Goal: Information Seeking & Learning: Check status

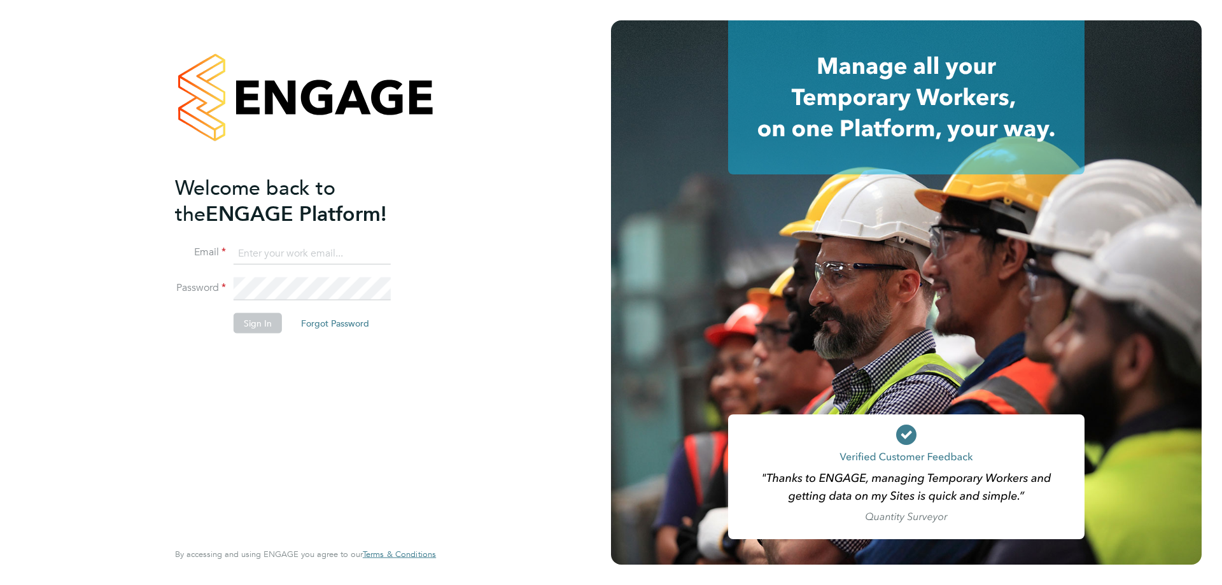
click at [374, 237] on ng-template "Welcome back to the ENGAGE Platform! Email Password Sign In Forgot Password" at bounding box center [299, 260] width 248 height 172
click at [360, 249] on input at bounding box center [312, 253] width 157 height 23
type input "scott@simcott.co.uk"
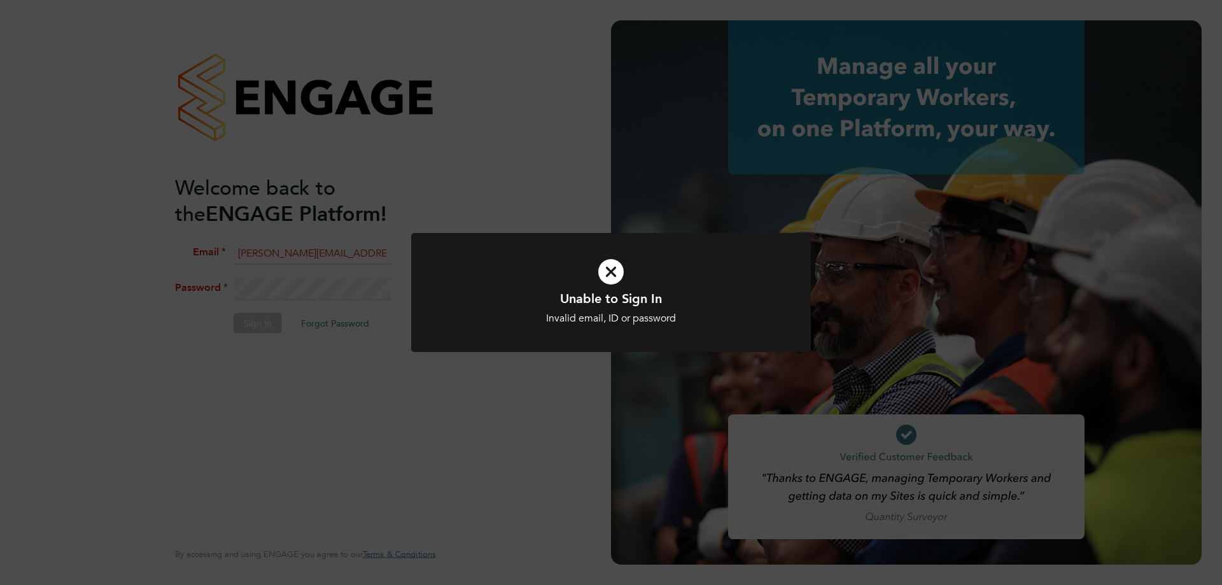
click at [606, 279] on icon at bounding box center [610, 272] width 331 height 50
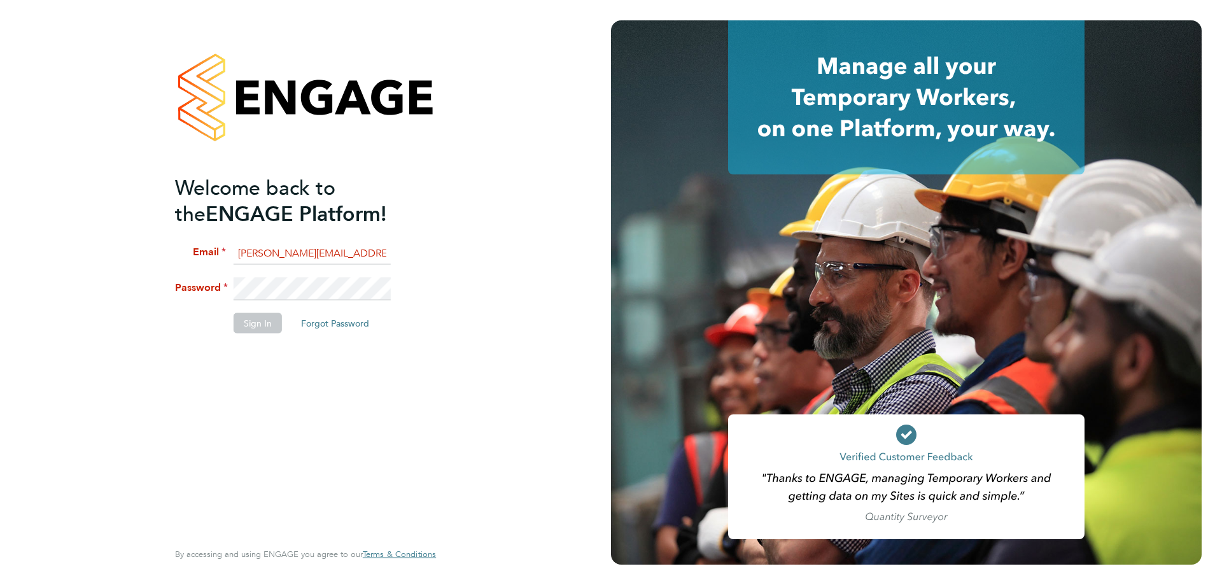
click at [199, 293] on li "Password" at bounding box center [299, 295] width 248 height 36
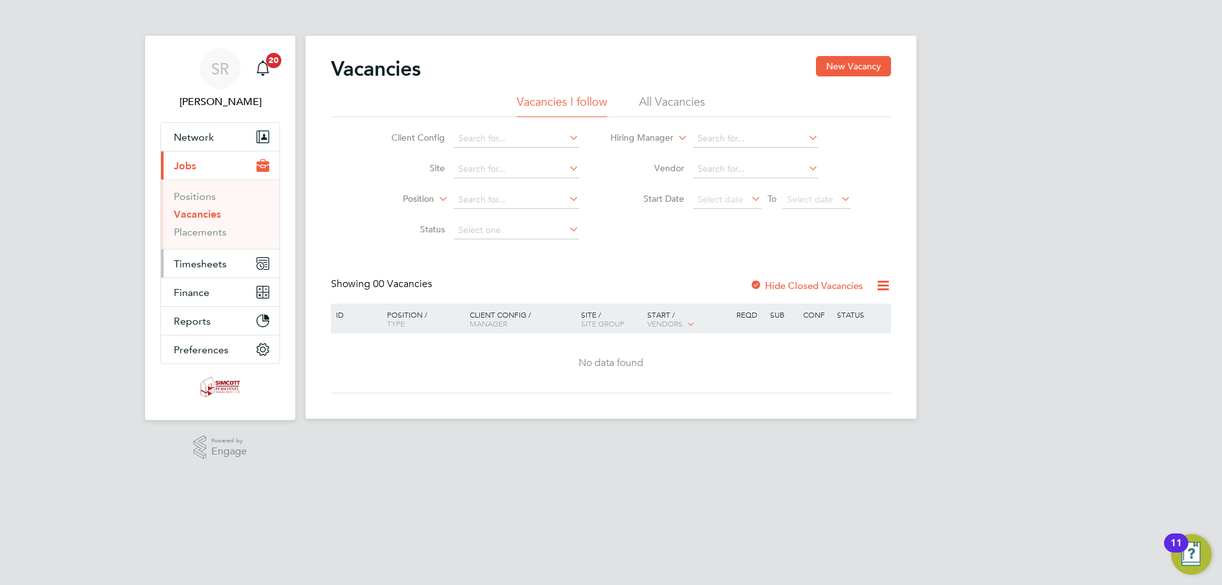
click at [239, 266] on button "Timesheets" at bounding box center [220, 263] width 118 height 28
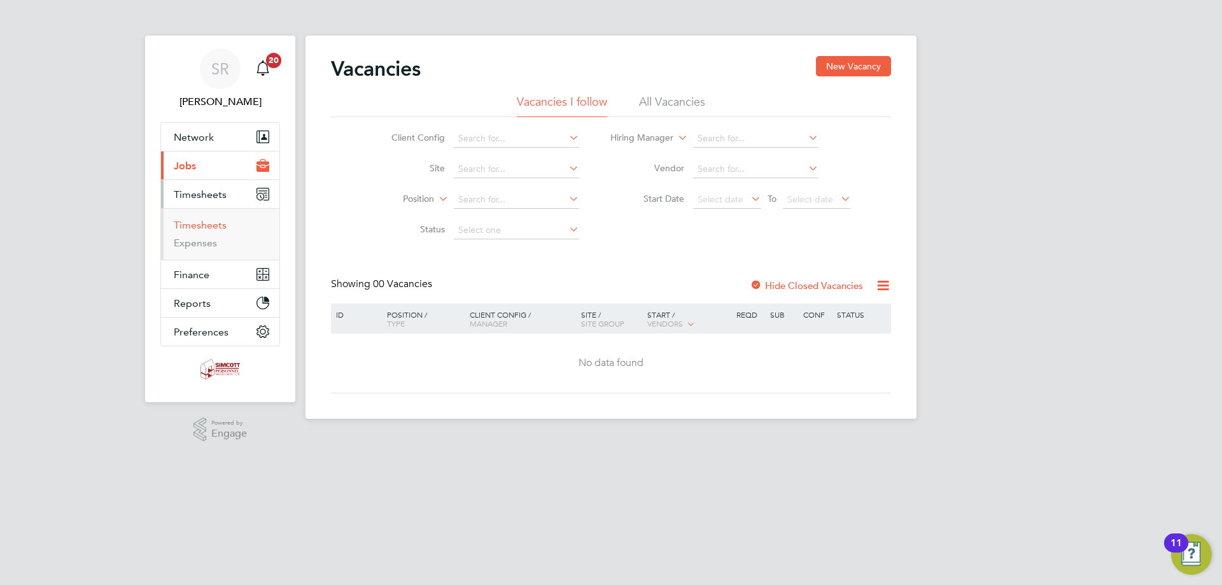
click at [211, 230] on link "Timesheets" at bounding box center [200, 225] width 53 height 12
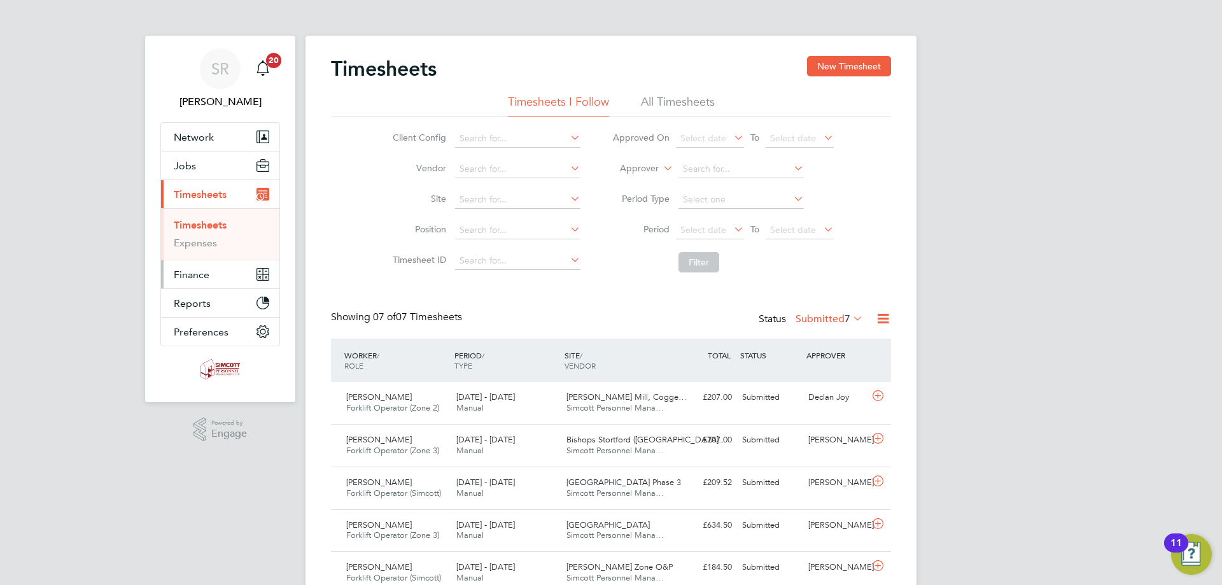
click at [202, 276] on span "Finance" at bounding box center [192, 275] width 36 height 12
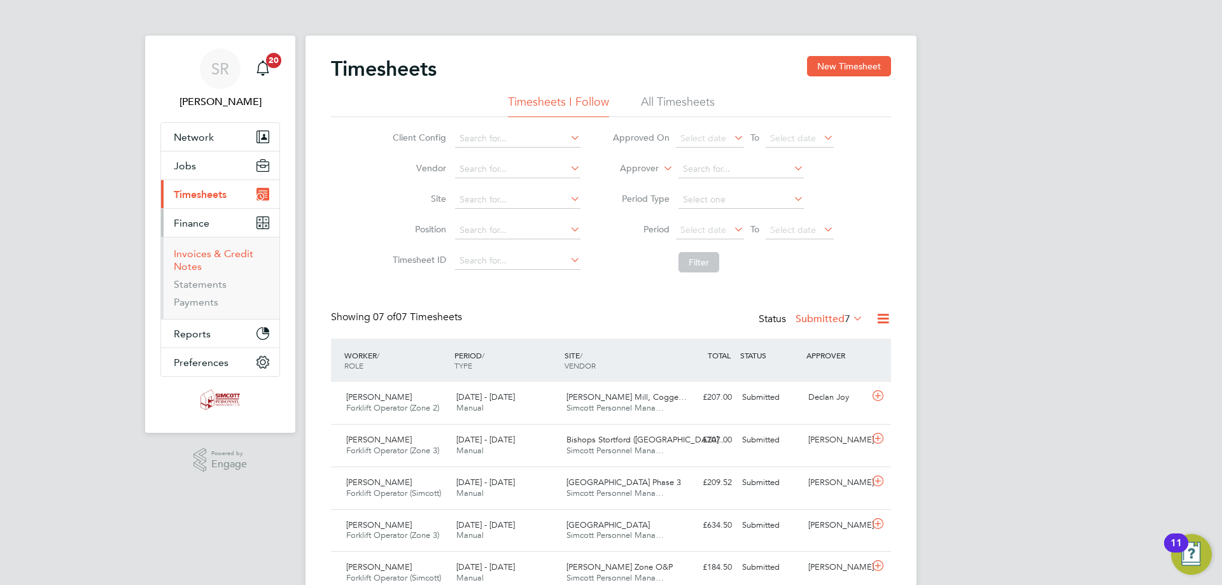
click at [200, 262] on link "Invoices & Credit Notes" at bounding box center [214, 260] width 80 height 25
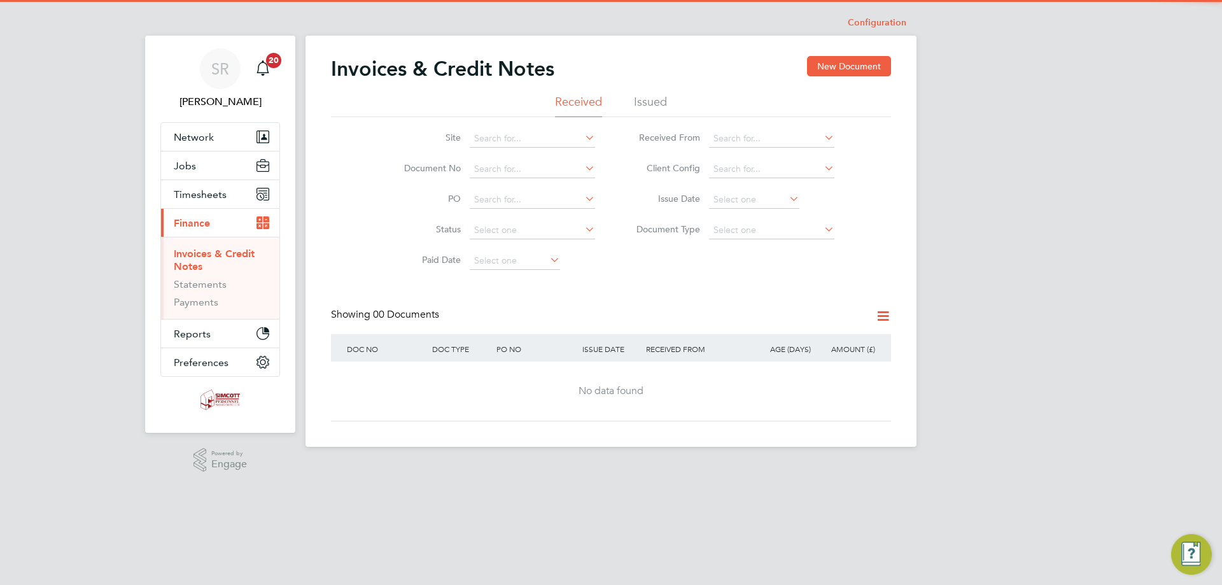
click at [643, 108] on li "Issued" at bounding box center [650, 105] width 33 height 23
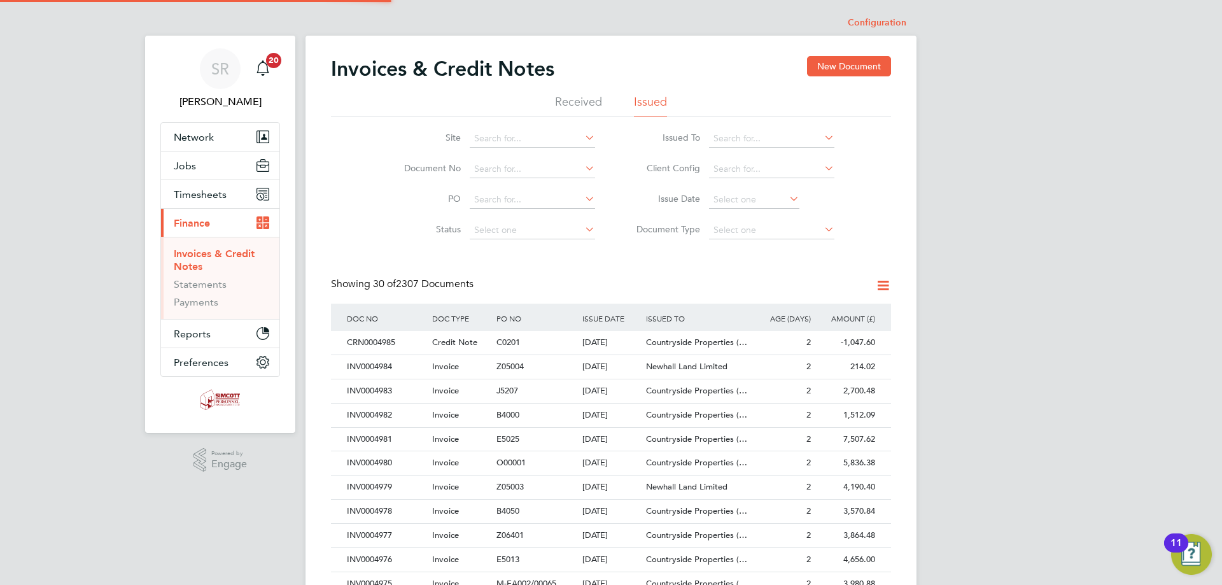
scroll to position [6, 6]
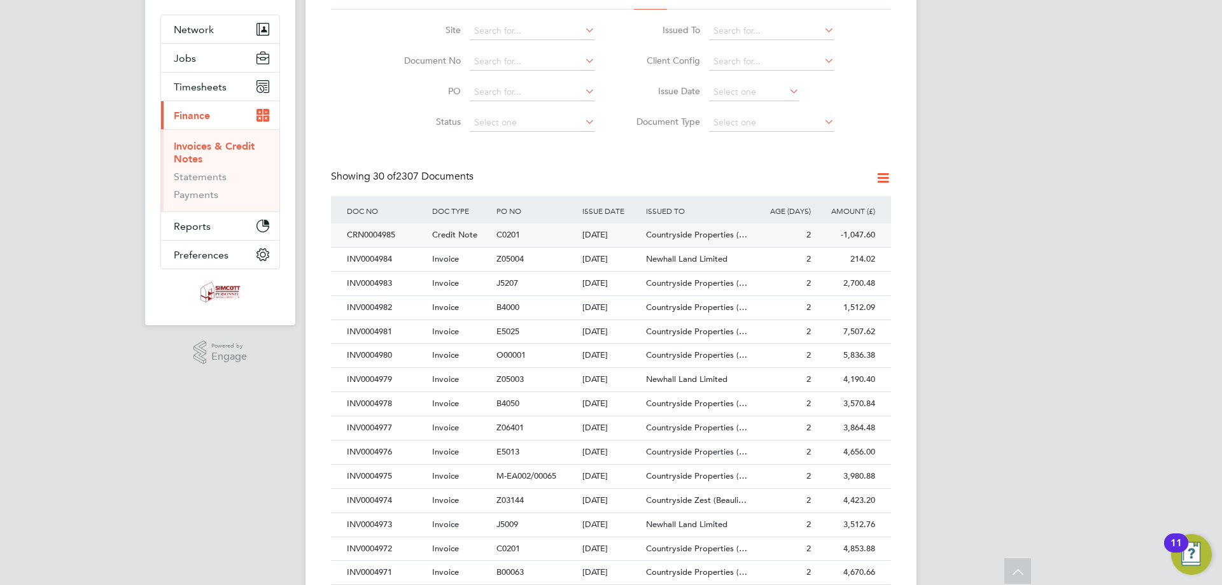
click at [638, 241] on div "01 Sep 2025" at bounding box center [611, 235] width 64 height 24
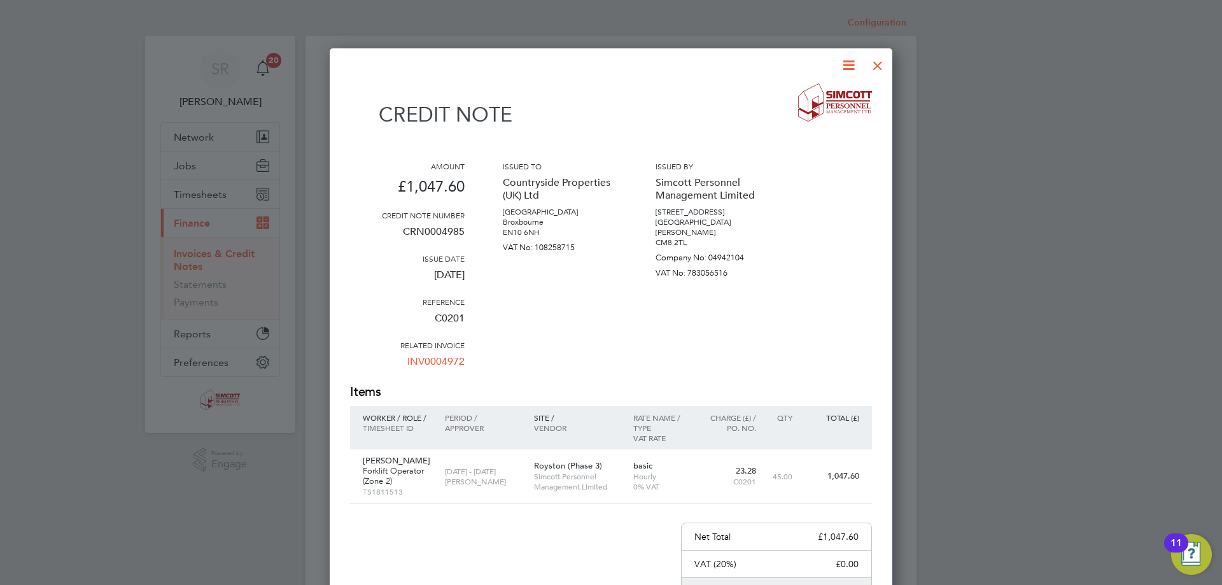
click at [922, 68] on div at bounding box center [611, 292] width 1222 height 585
click at [881, 68] on div at bounding box center [877, 62] width 23 height 23
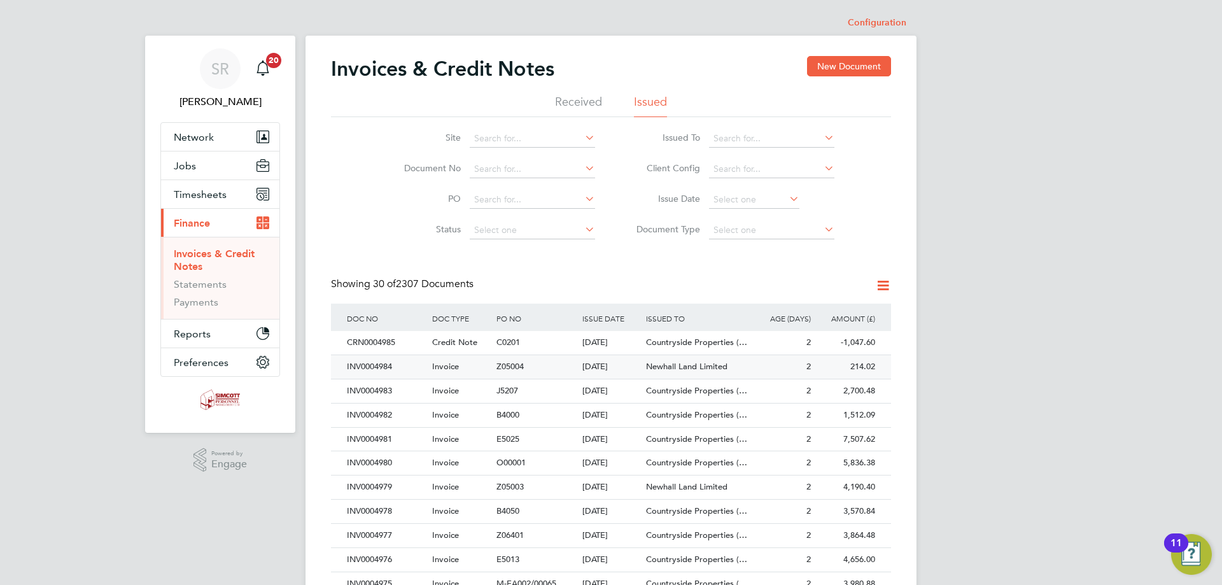
click at [442, 375] on div "Invoice" at bounding box center [461, 367] width 64 height 24
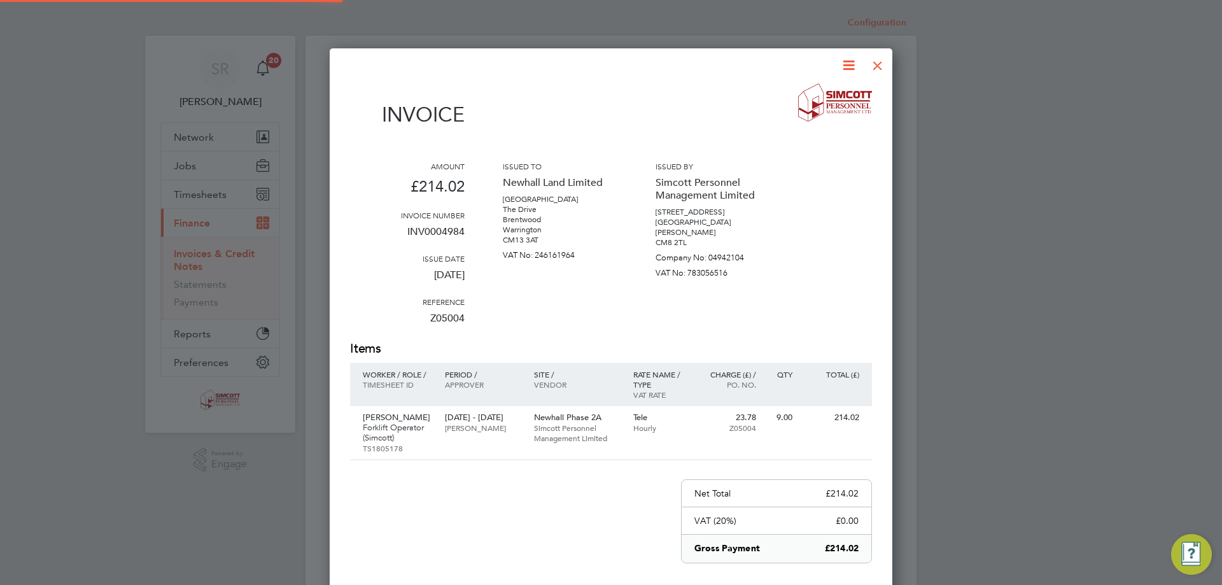
scroll to position [677, 563]
click at [895, 112] on div at bounding box center [611, 292] width 1222 height 585
click at [871, 58] on div at bounding box center [877, 62] width 23 height 23
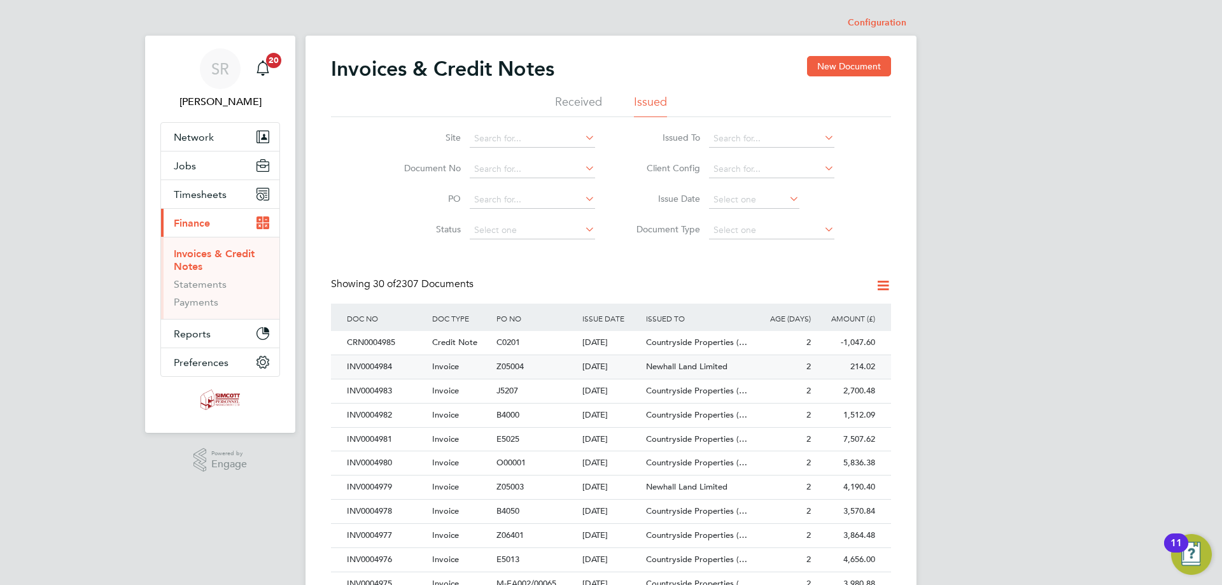
click at [687, 376] on div "Newhall Land Limited" at bounding box center [696, 367] width 107 height 24
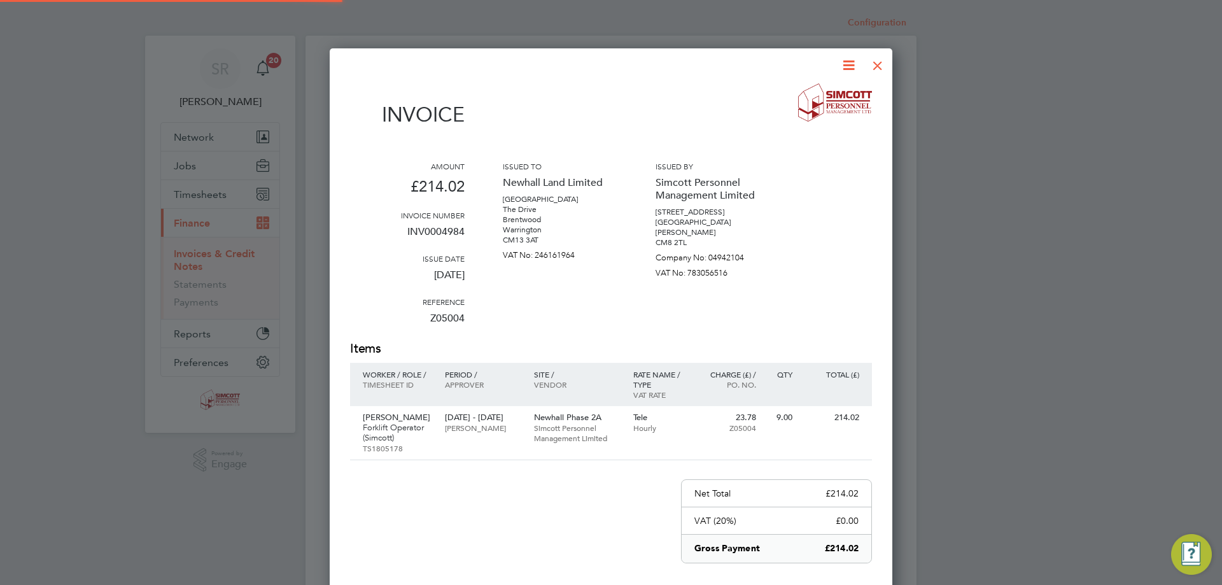
scroll to position [677, 563]
click at [878, 62] on div at bounding box center [877, 62] width 23 height 23
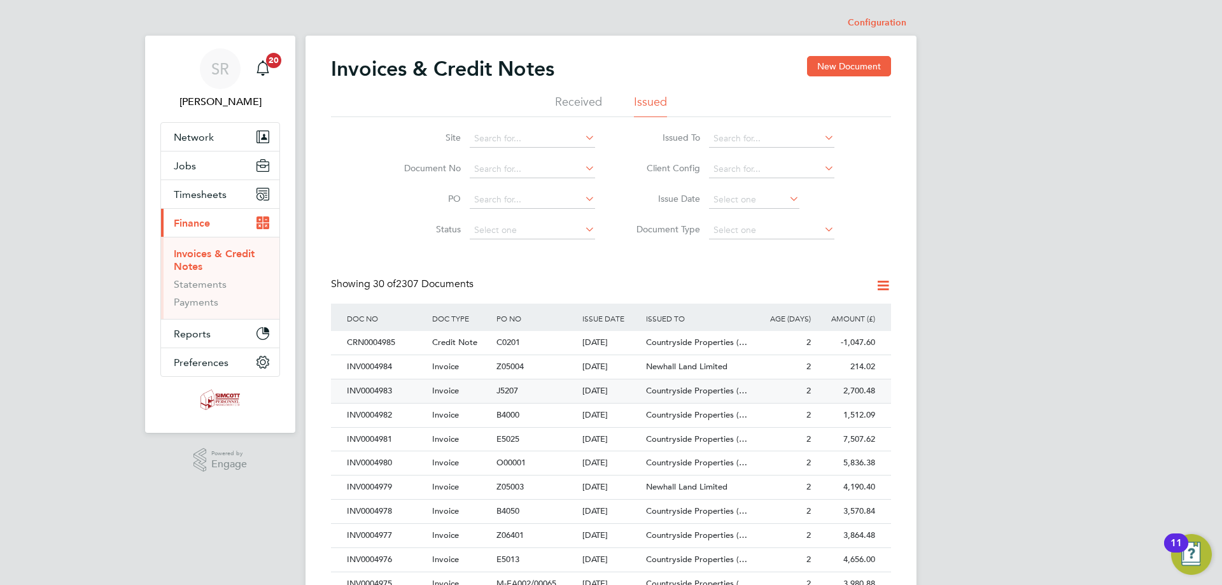
click at [654, 387] on span "Countryside Properties (…" at bounding box center [696, 390] width 101 height 11
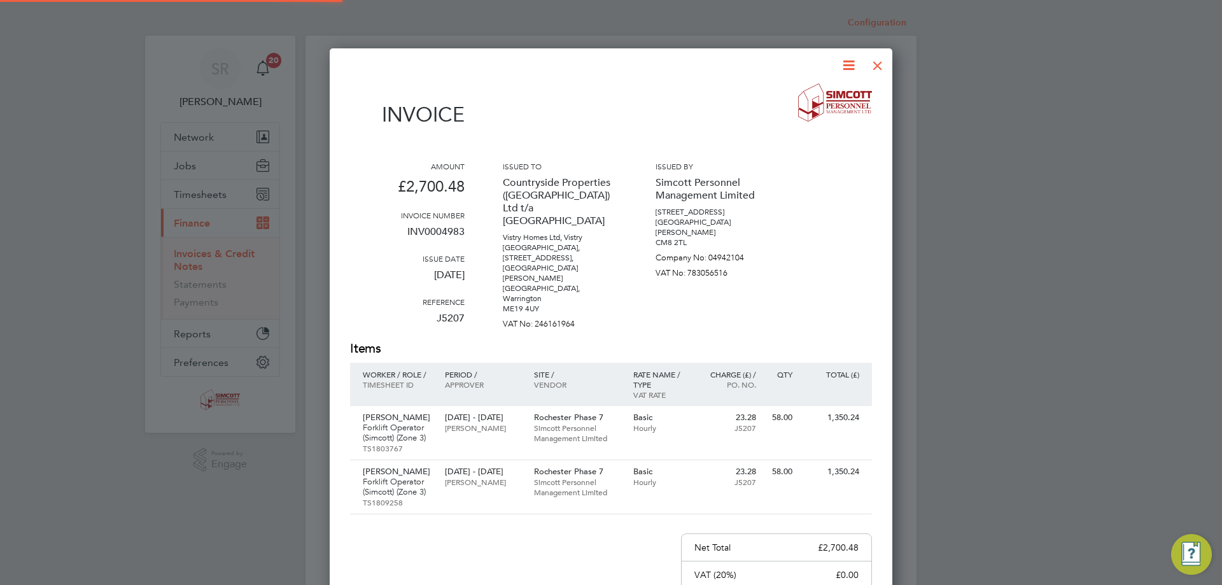
scroll to position [752, 563]
drag, startPoint x: 465, startPoint y: 316, endPoint x: 434, endPoint y: 316, distance: 31.2
click at [434, 316] on div "Amount £2,700.48 Invoice number INV0004983 Issue date 01 Sep 2025 Reference J52…" at bounding box center [611, 250] width 522 height 179
copy p "J5207"
click at [871, 67] on div at bounding box center [877, 62] width 23 height 23
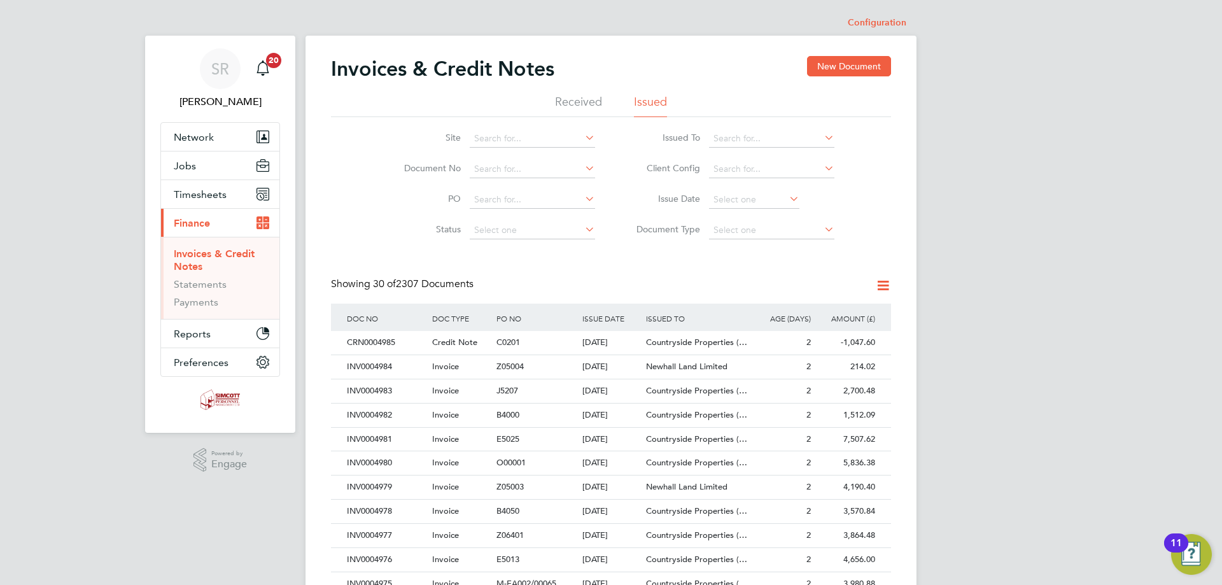
click at [508, 159] on li "Document No" at bounding box center [491, 169] width 239 height 31
click at [497, 195] on input at bounding box center [532, 200] width 125 height 18
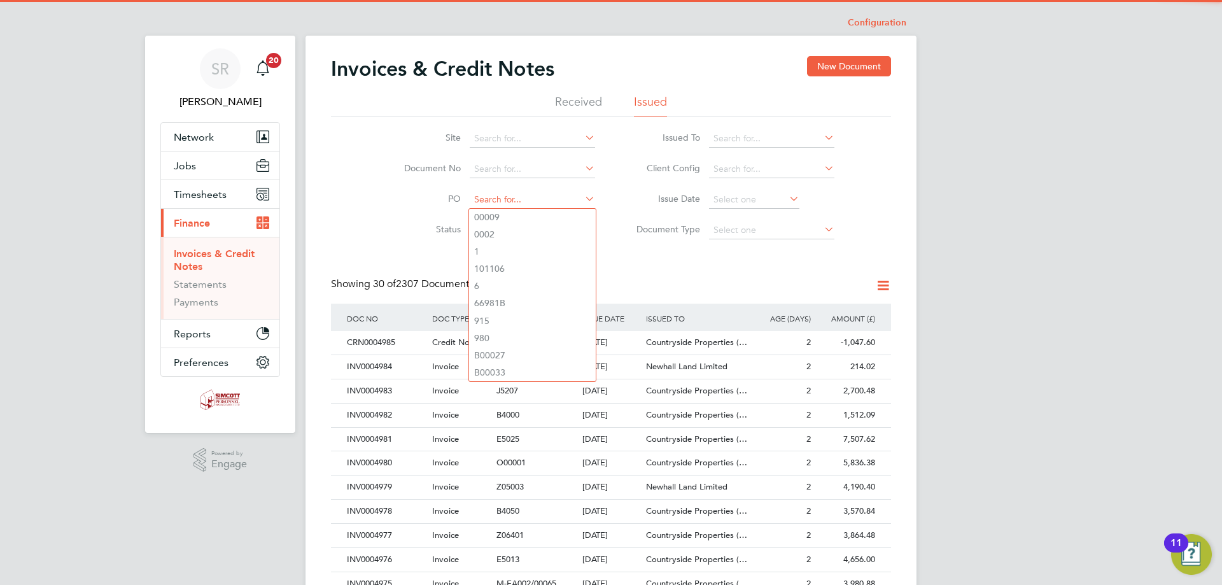
paste input "J5207"
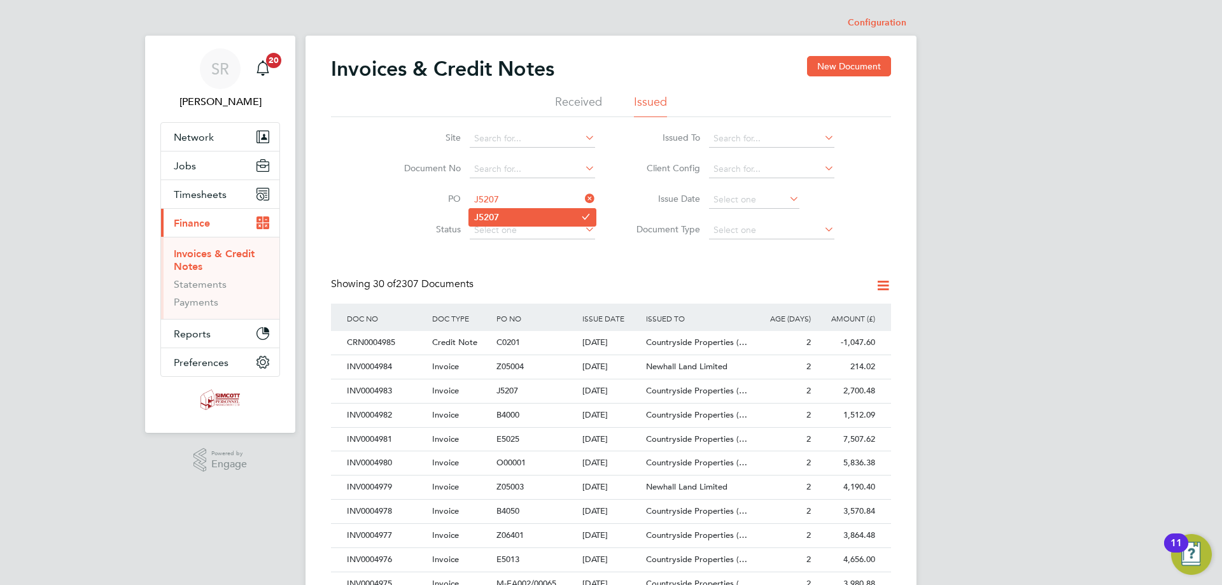
type input "J5207"
click at [522, 213] on li "J5207" at bounding box center [532, 217] width 127 height 17
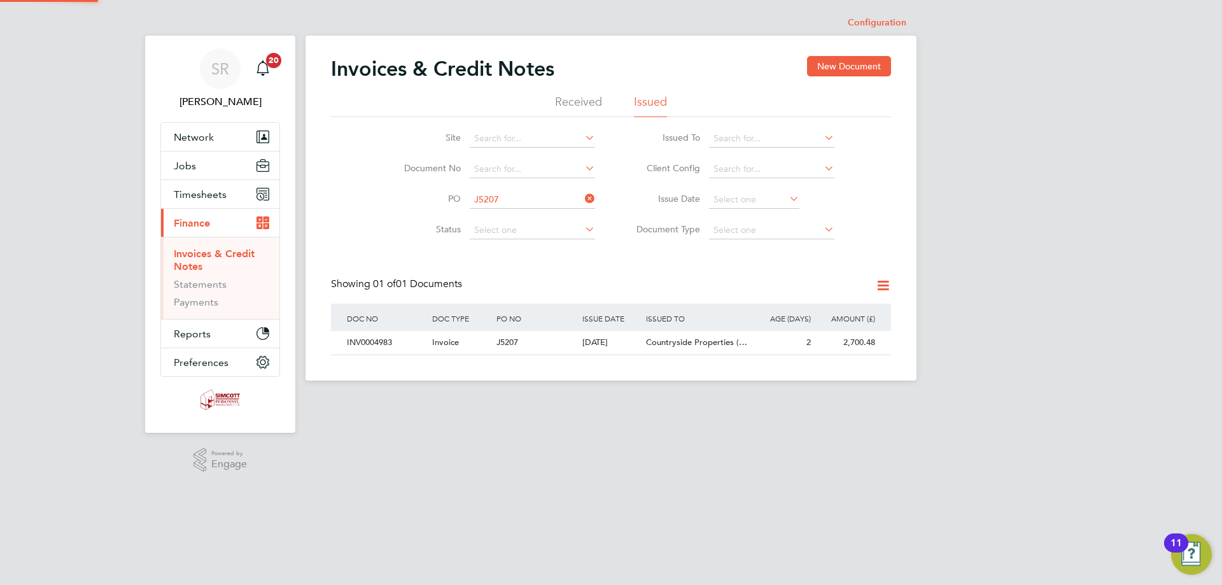
scroll to position [24, 108]
click at [582, 197] on icon at bounding box center [582, 199] width 0 height 18
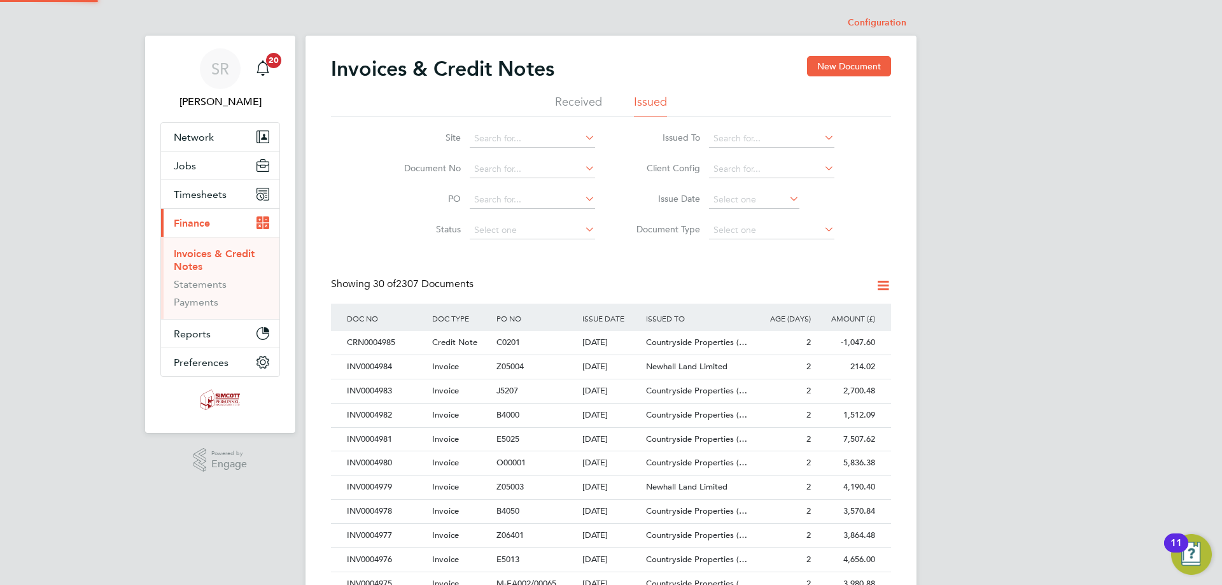
scroll to position [24, 87]
click at [571, 386] on div "J5207" at bounding box center [535, 391] width 85 height 24
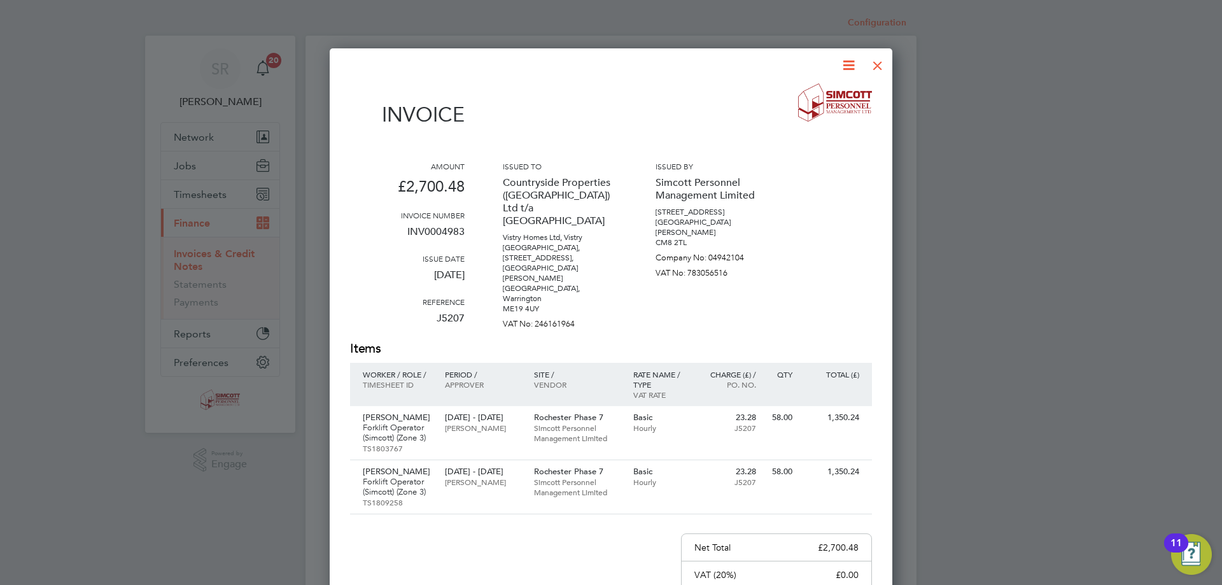
click at [878, 68] on div at bounding box center [877, 62] width 23 height 23
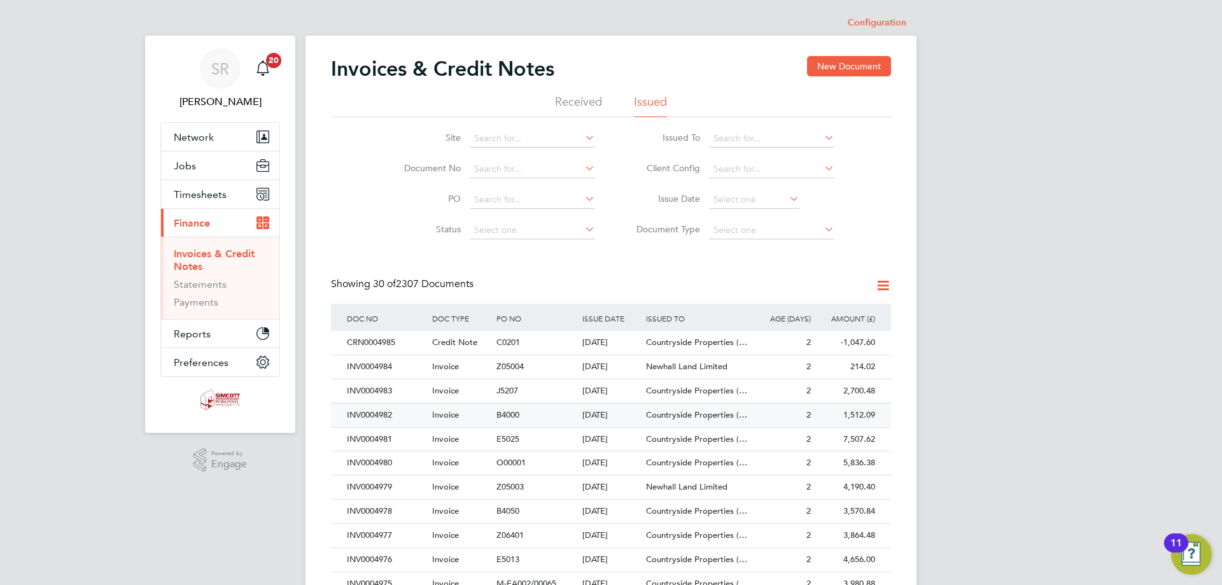
click at [678, 409] on div "Countryside Properties (…" at bounding box center [696, 415] width 107 height 24
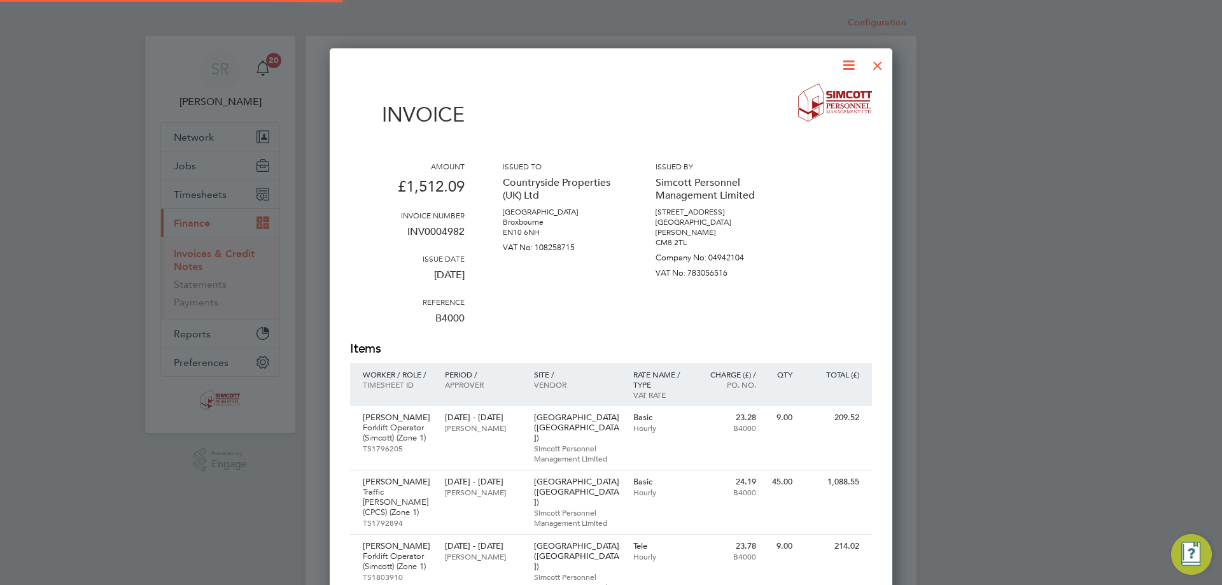
scroll to position [795, 563]
click at [881, 64] on div at bounding box center [877, 62] width 23 height 23
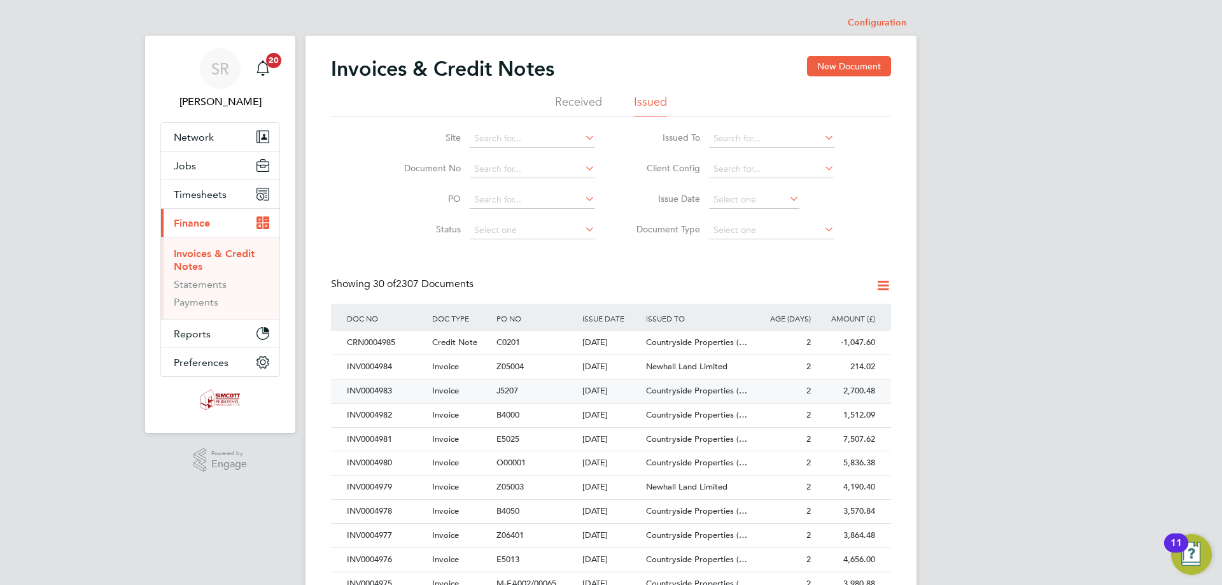
click at [675, 396] on div "Countryside Properties (…" at bounding box center [696, 391] width 107 height 24
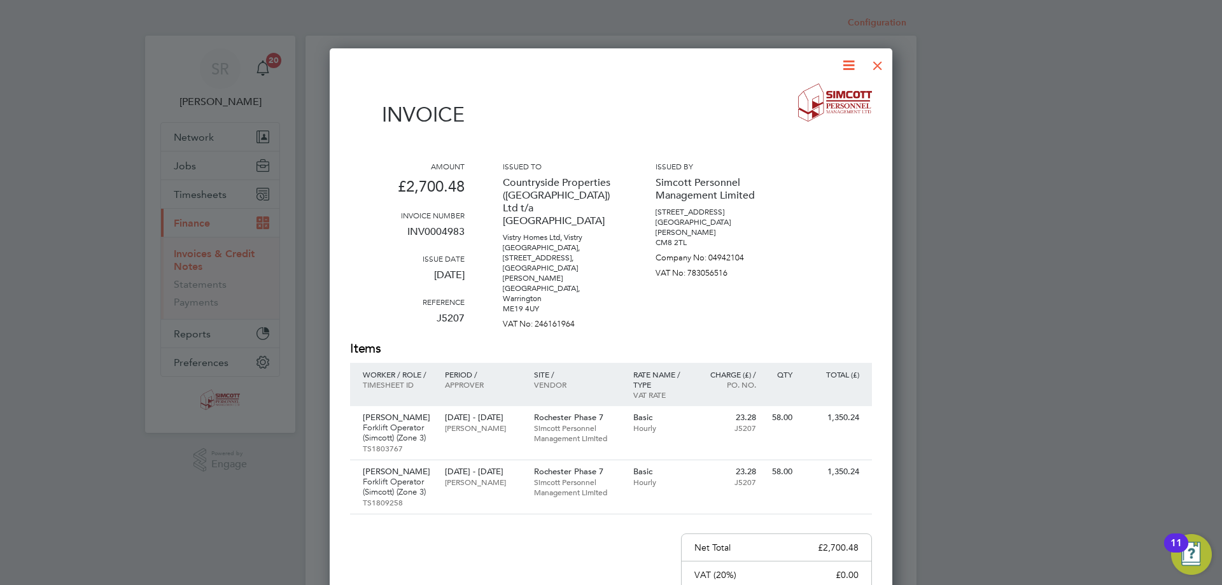
click at [874, 60] on div at bounding box center [877, 62] width 23 height 23
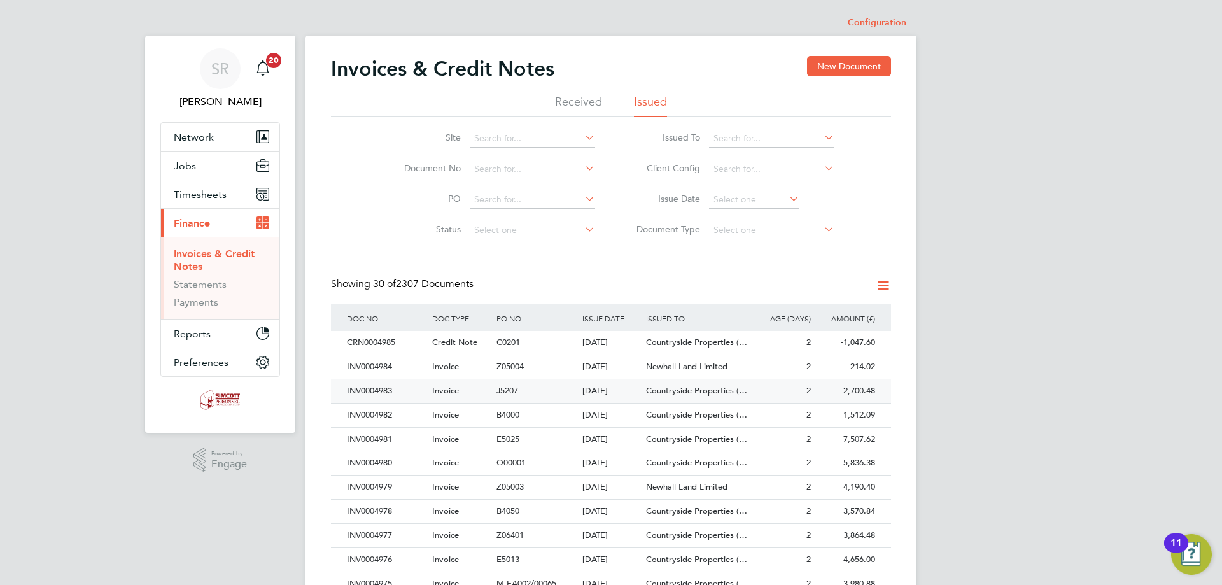
click at [375, 397] on div "INV0004983" at bounding box center [386, 391] width 85 height 24
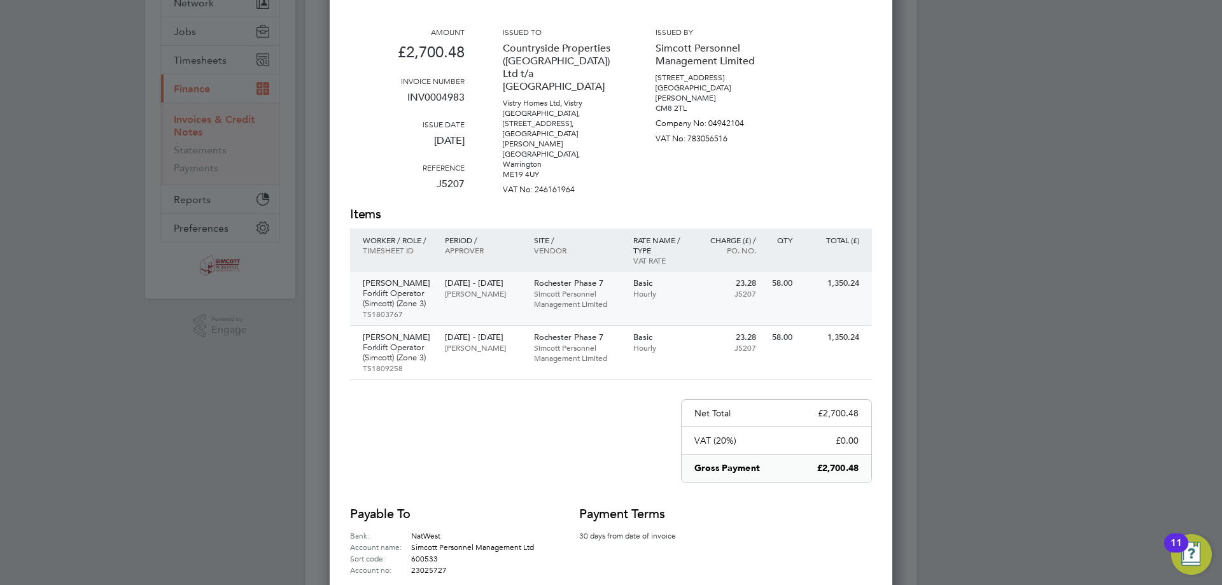
scroll to position [127, 0]
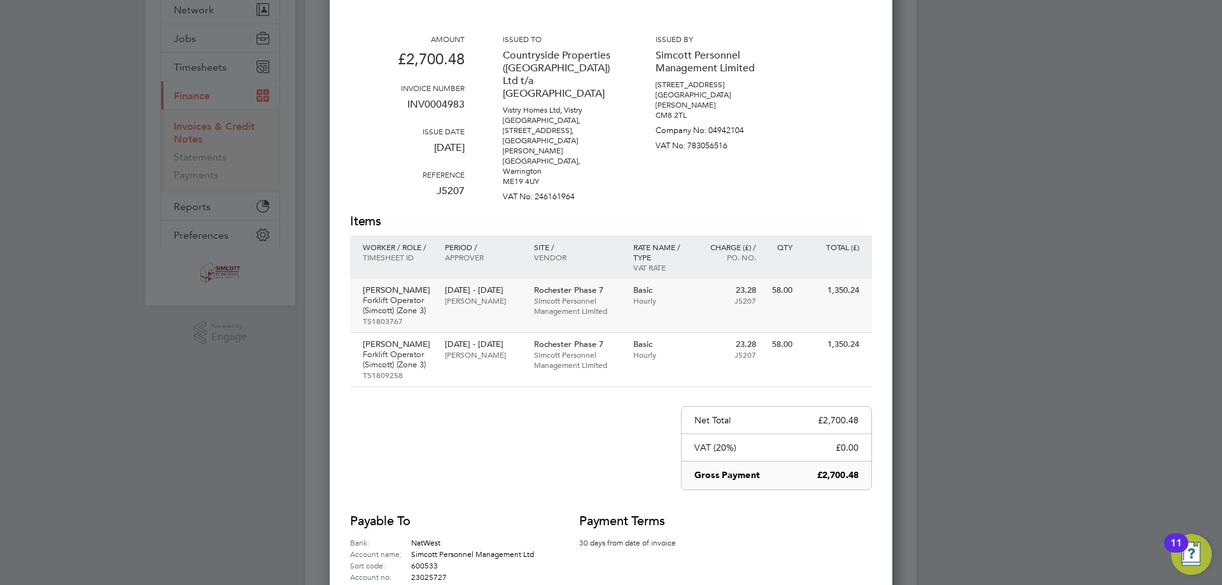
click at [553, 285] on p "Rochester Phase 7" at bounding box center [577, 290] width 87 height 10
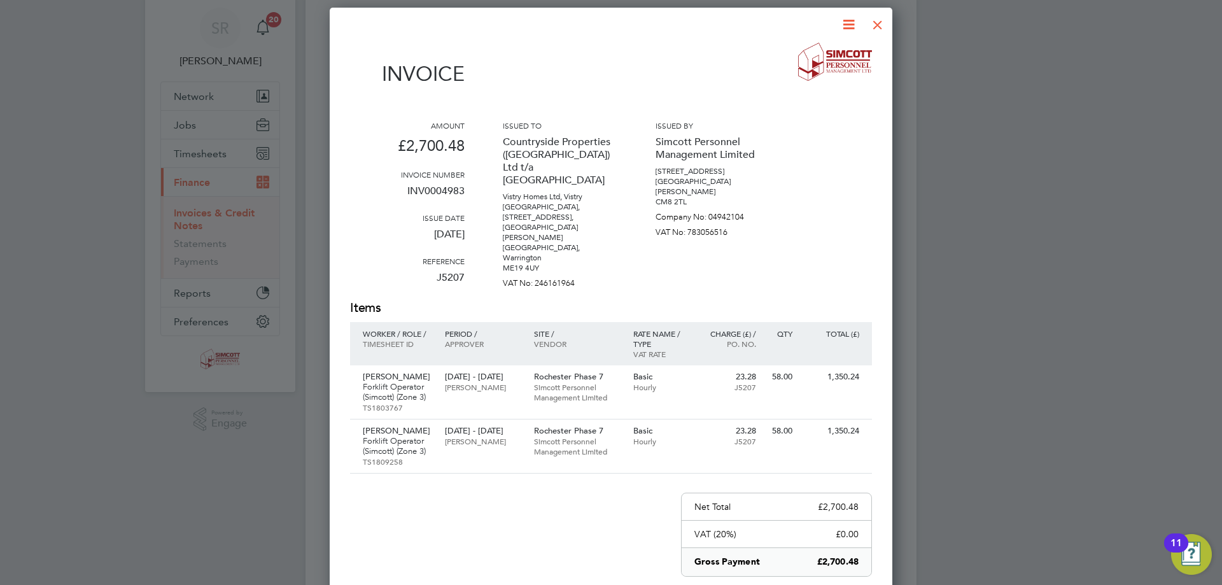
scroll to position [0, 0]
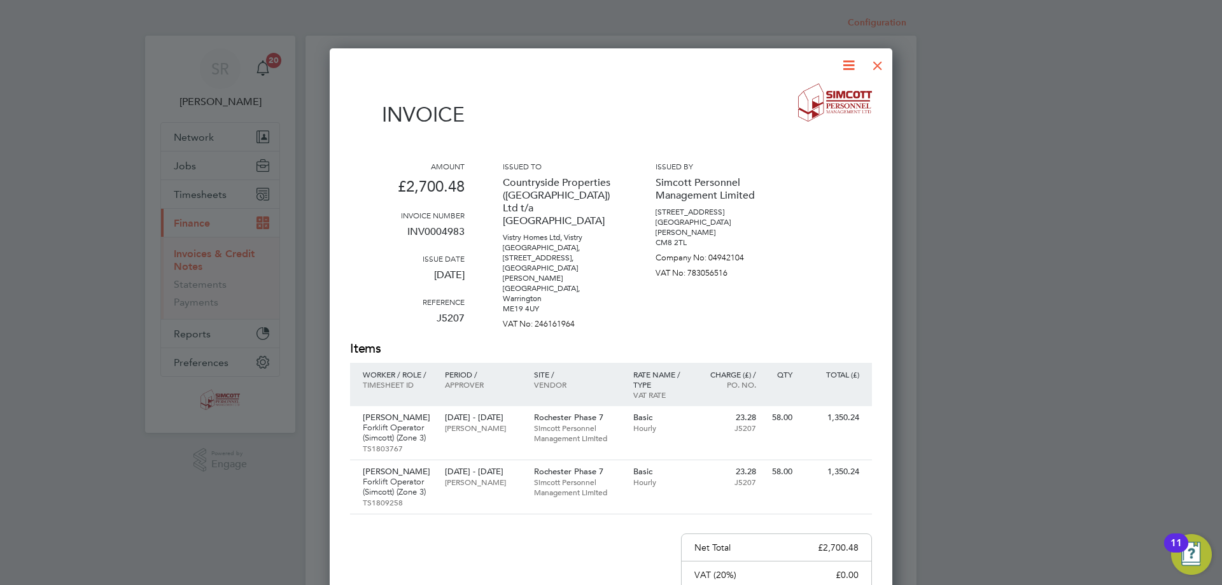
click at [882, 67] on div at bounding box center [877, 62] width 23 height 23
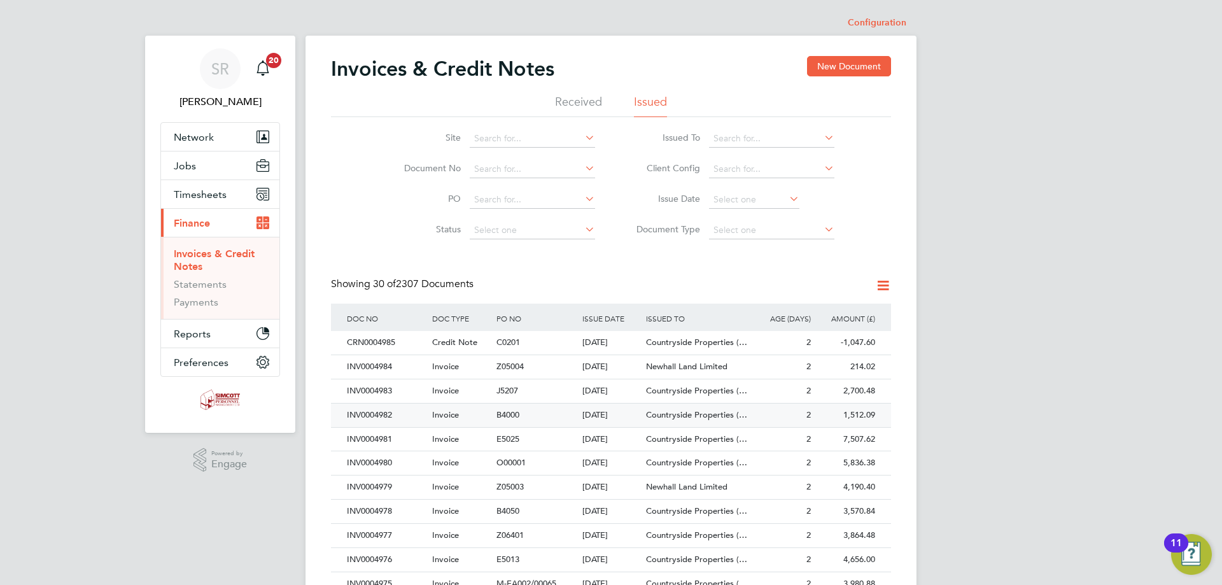
click at [731, 413] on span "Countryside Properties (…" at bounding box center [696, 414] width 101 height 11
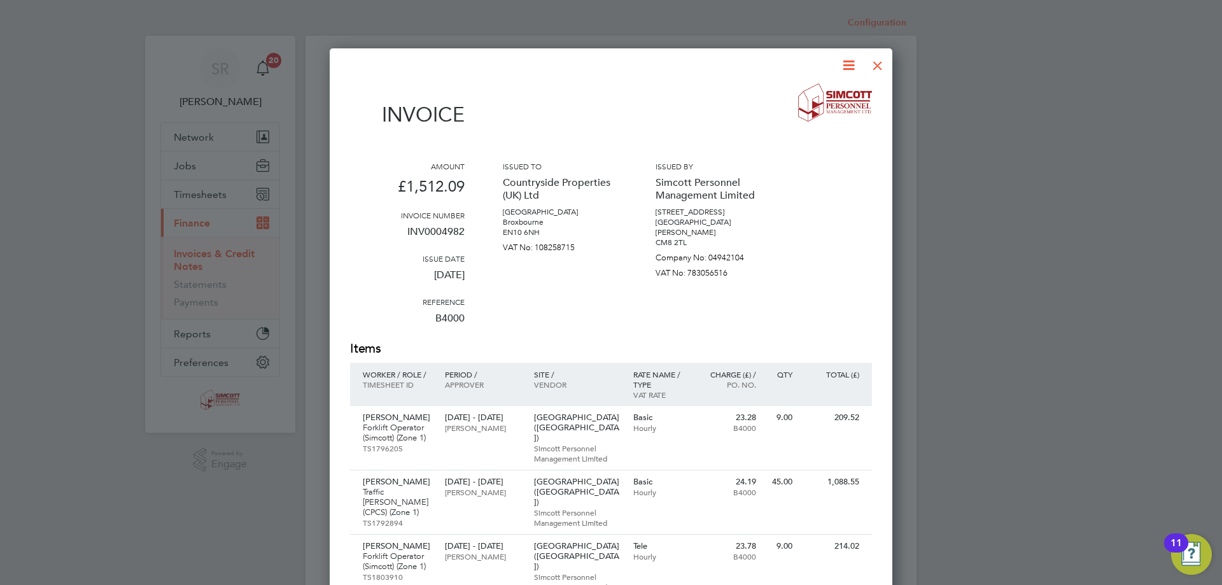
click at [887, 64] on div at bounding box center [877, 62] width 23 height 23
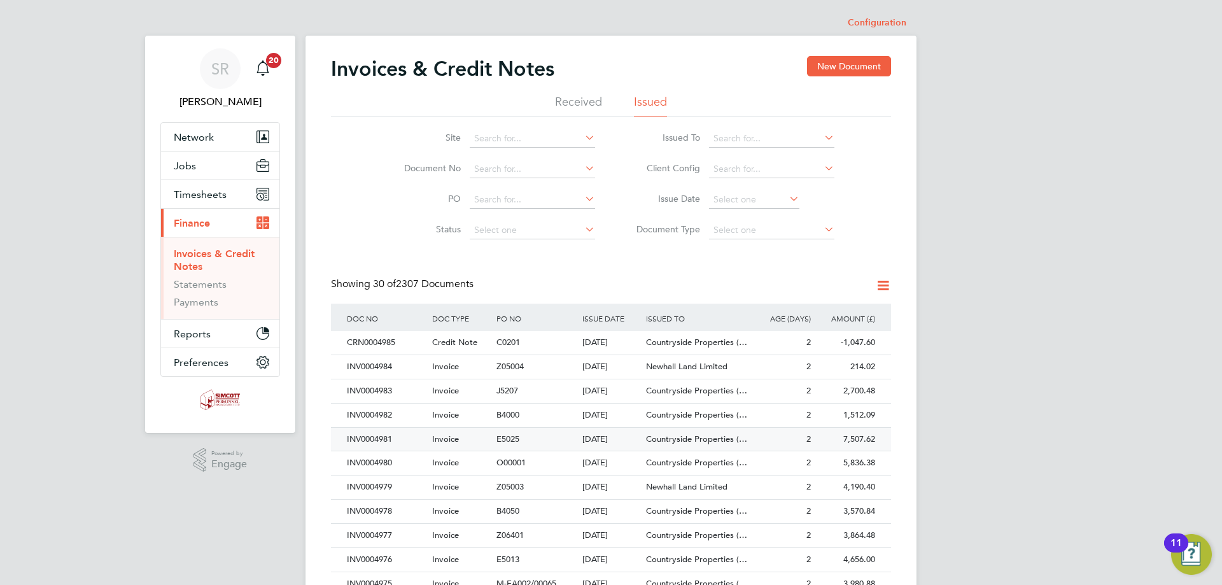
click at [372, 442] on div "INV0004981" at bounding box center [386, 440] width 85 height 24
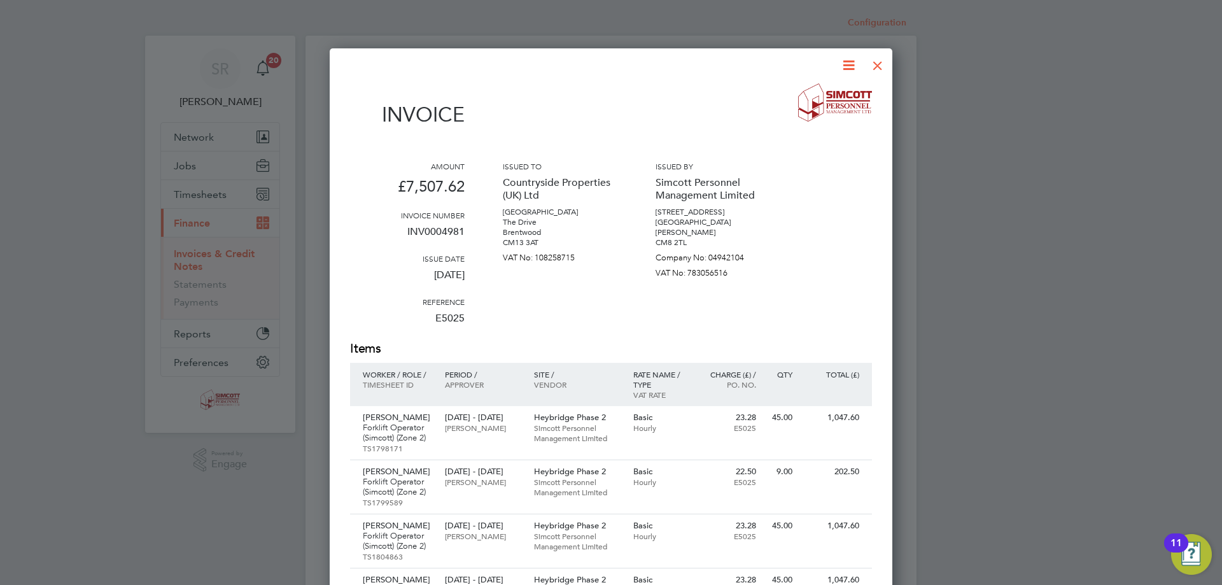
click at [155, 175] on div at bounding box center [611, 292] width 1222 height 585
click at [877, 66] on div at bounding box center [877, 62] width 23 height 23
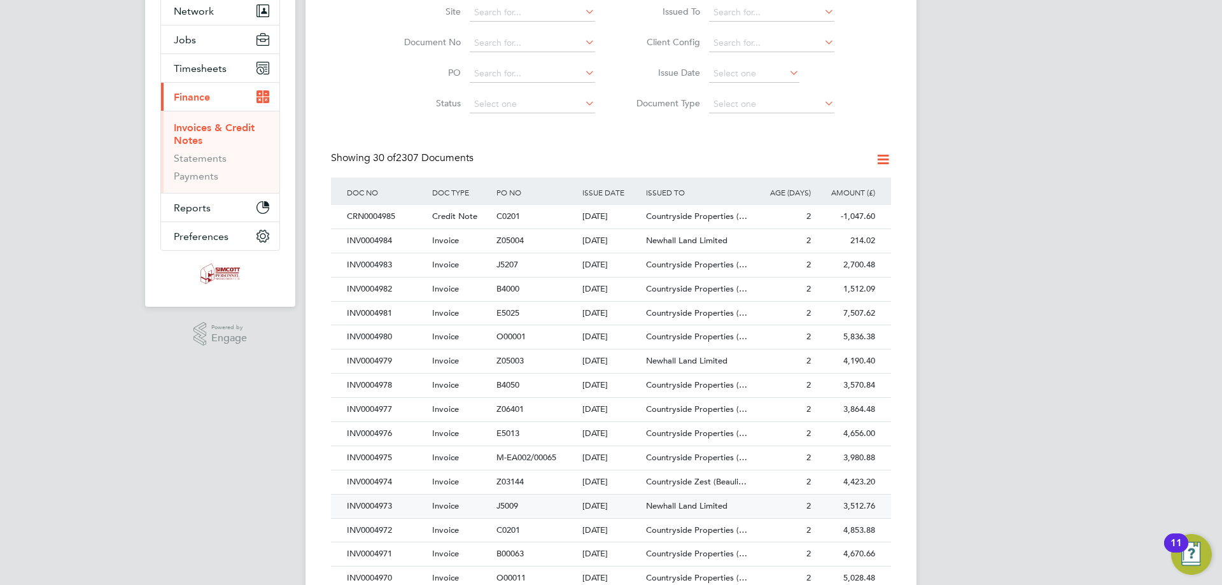
scroll to position [127, 0]
click at [399, 341] on div "INV0004980" at bounding box center [386, 336] width 85 height 24
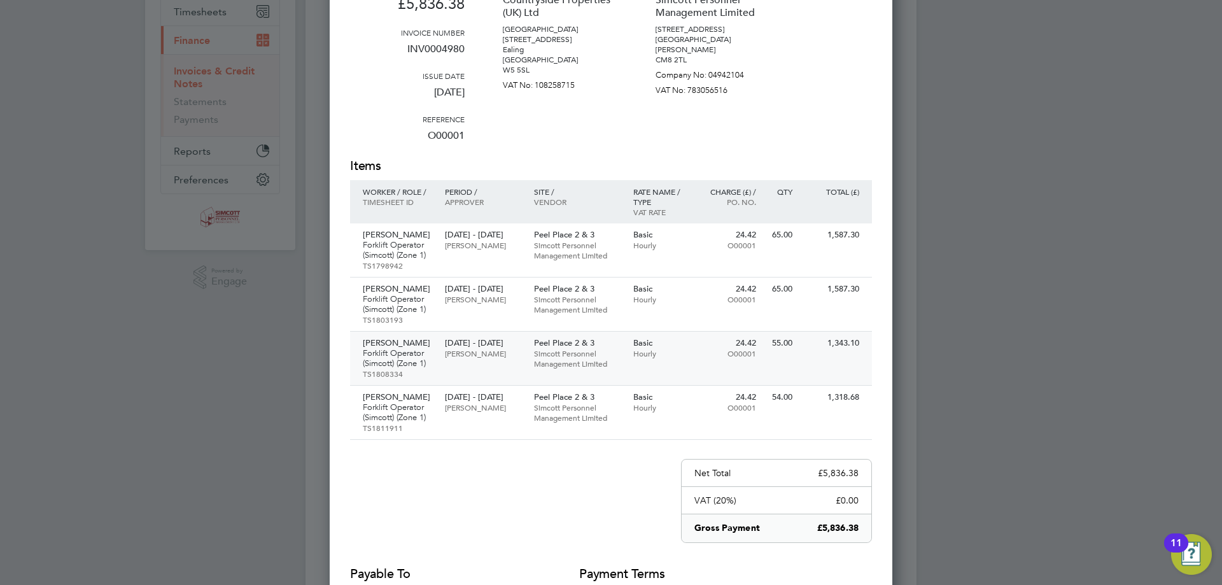
scroll to position [191, 0]
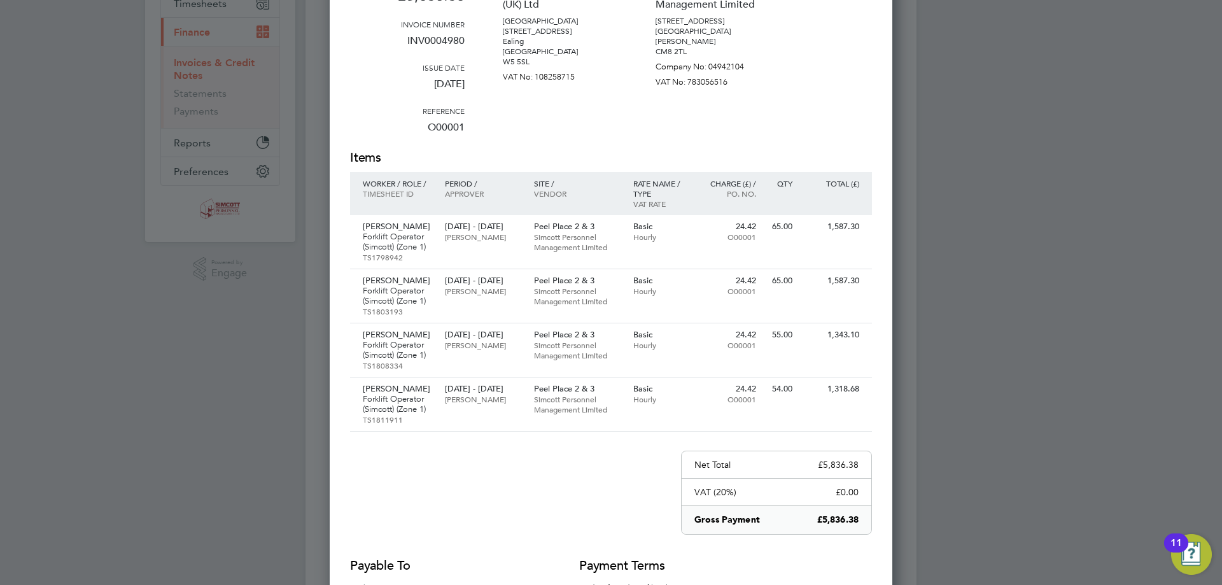
click at [893, 32] on div at bounding box center [611, 292] width 1222 height 585
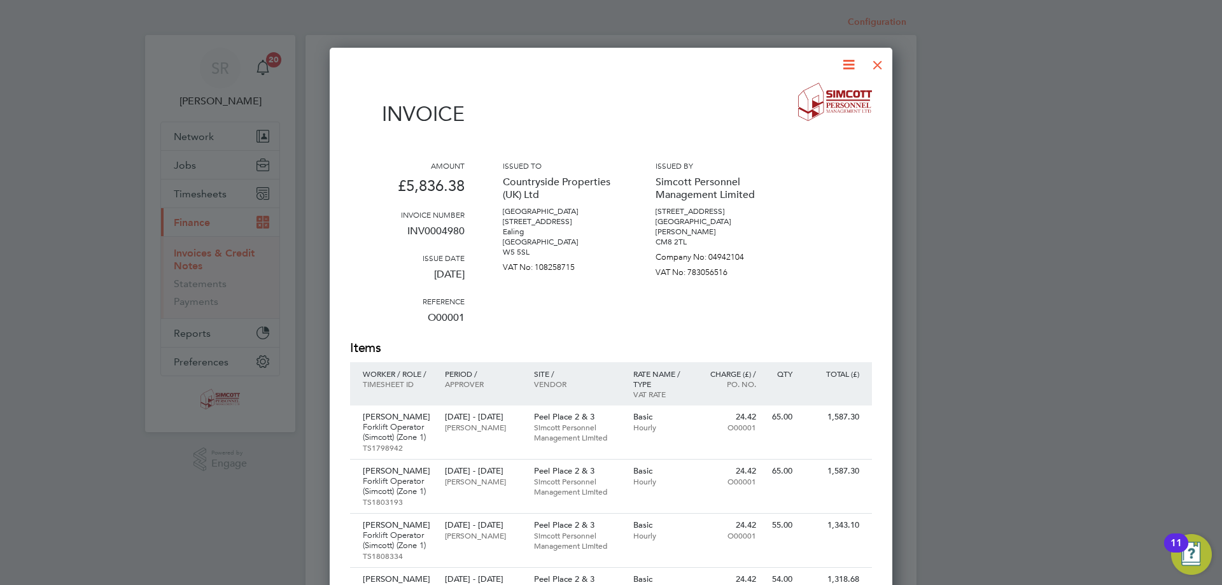
scroll to position [0, 0]
click at [880, 61] on div at bounding box center [877, 62] width 23 height 23
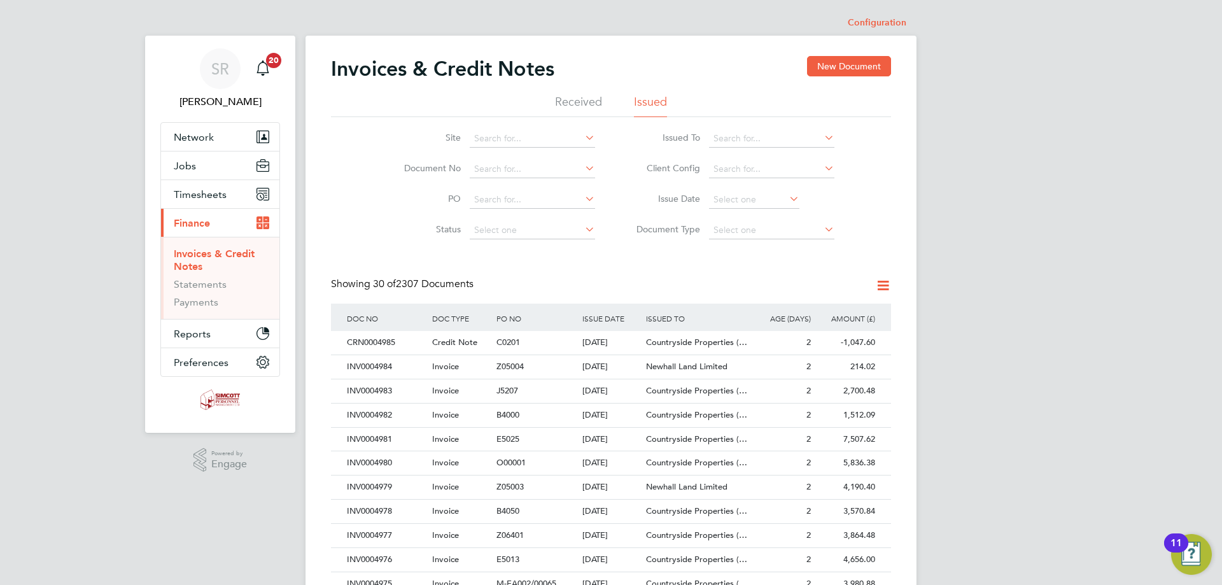
scroll to position [64, 0]
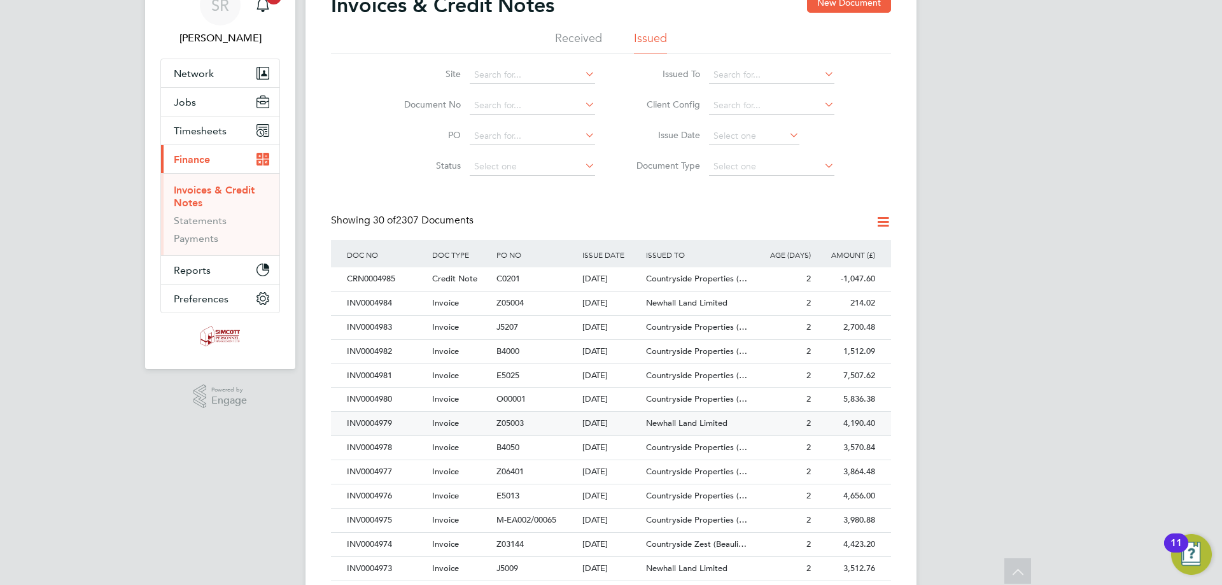
click at [400, 421] on div "INV0004979" at bounding box center [386, 424] width 85 height 24
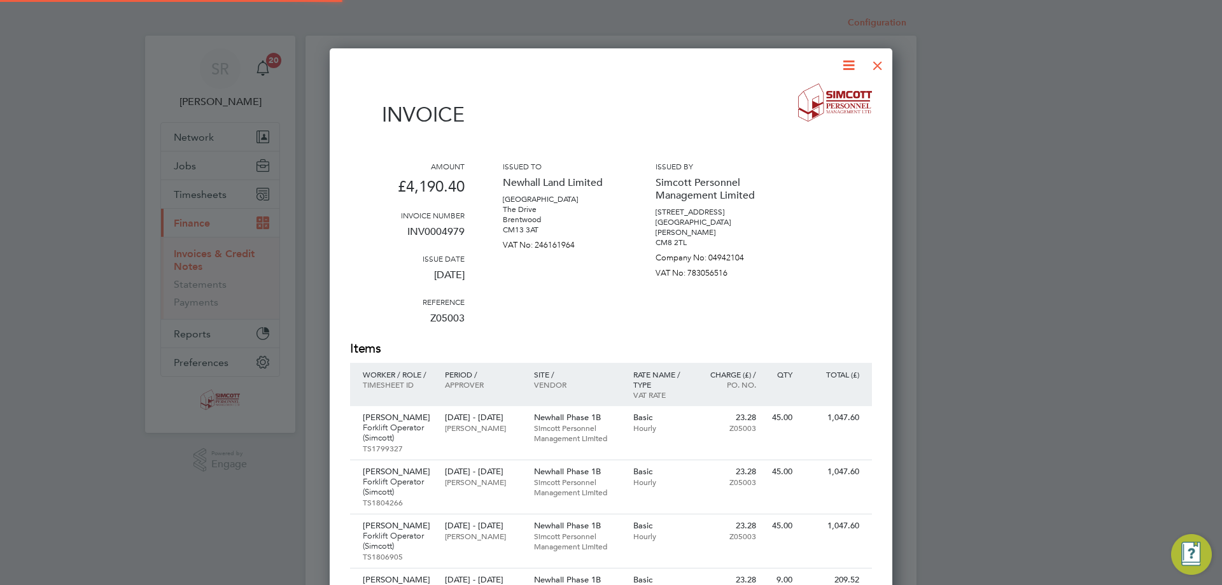
scroll to position [893, 563]
click at [155, 220] on div at bounding box center [611, 292] width 1222 height 585
click at [875, 72] on div at bounding box center [877, 62] width 23 height 23
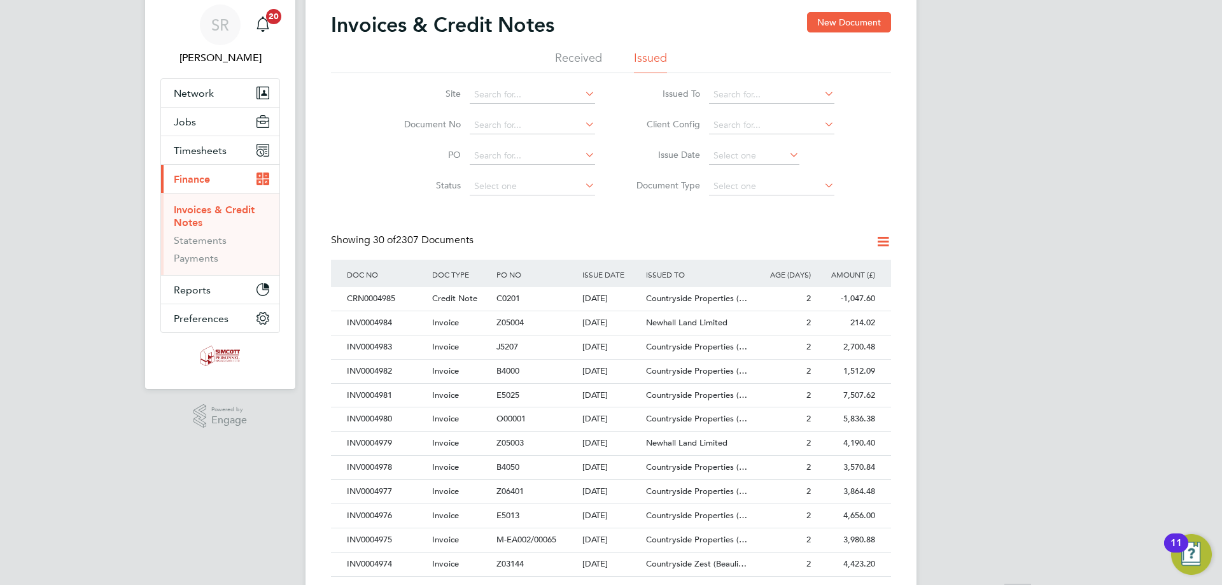
scroll to position [127, 0]
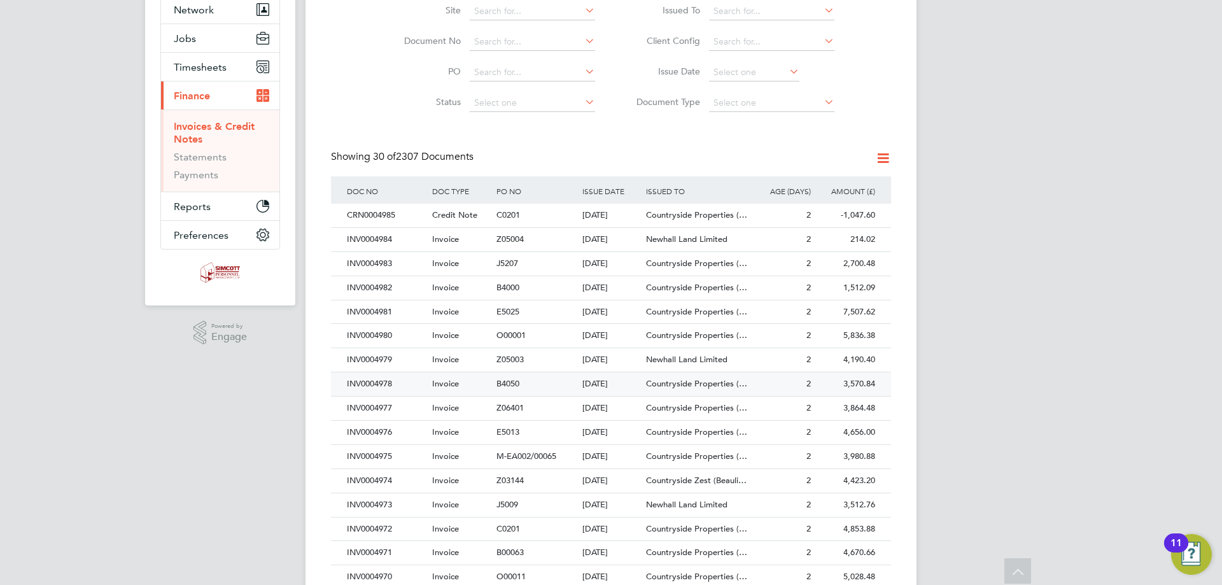
click at [384, 384] on div "INV0004978" at bounding box center [386, 384] width 85 height 24
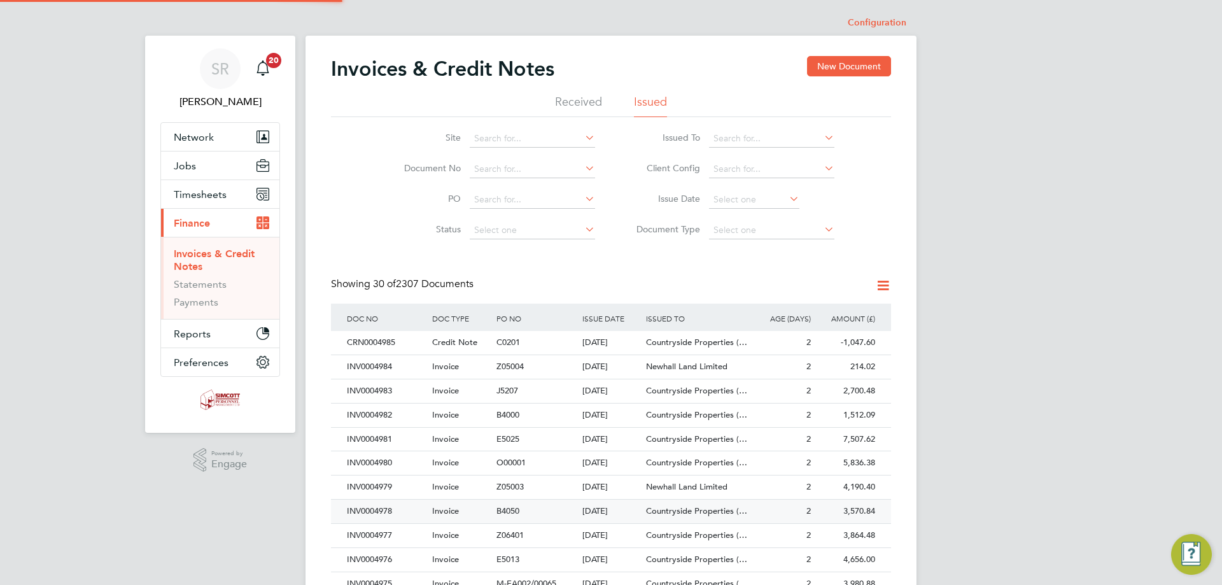
scroll to position [978, 563]
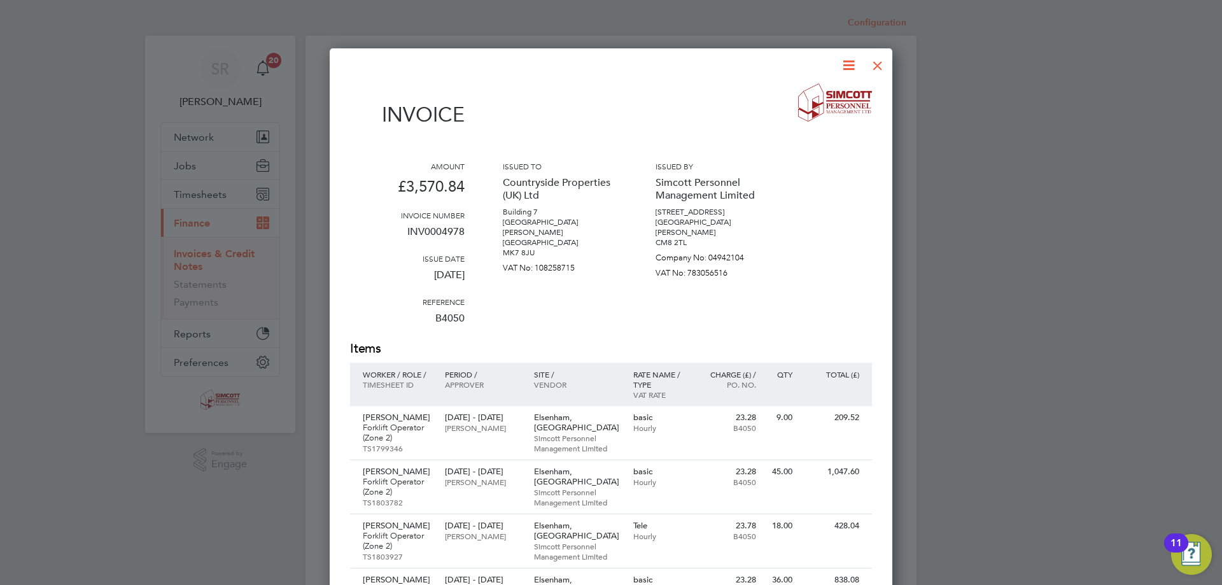
click at [984, 502] on div at bounding box center [611, 292] width 1222 height 585
click at [879, 57] on div at bounding box center [877, 62] width 23 height 23
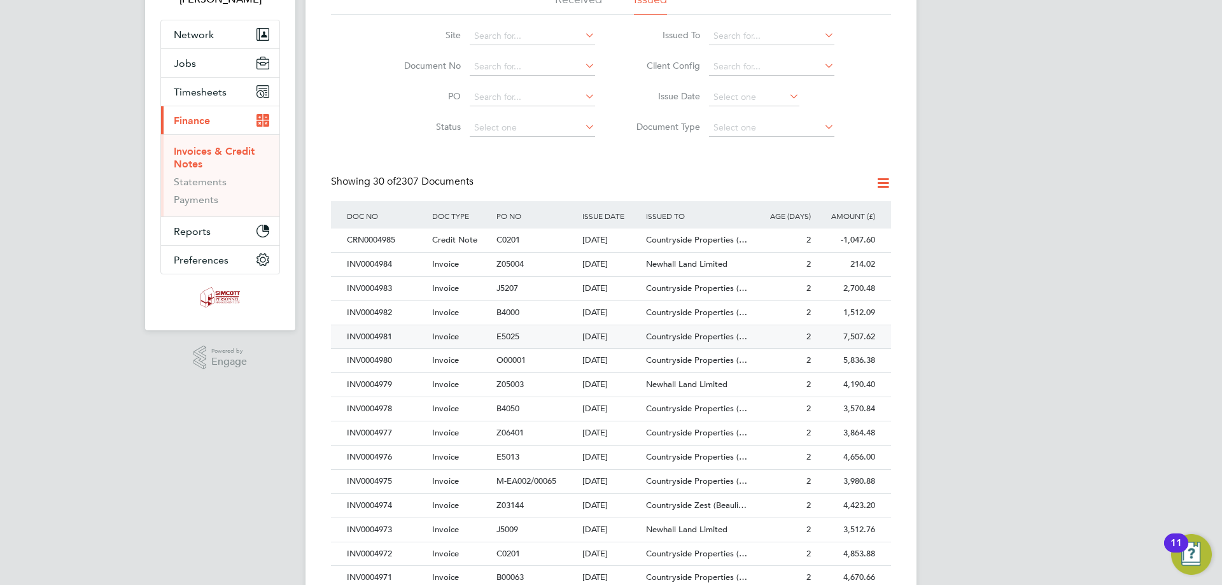
scroll to position [127, 0]
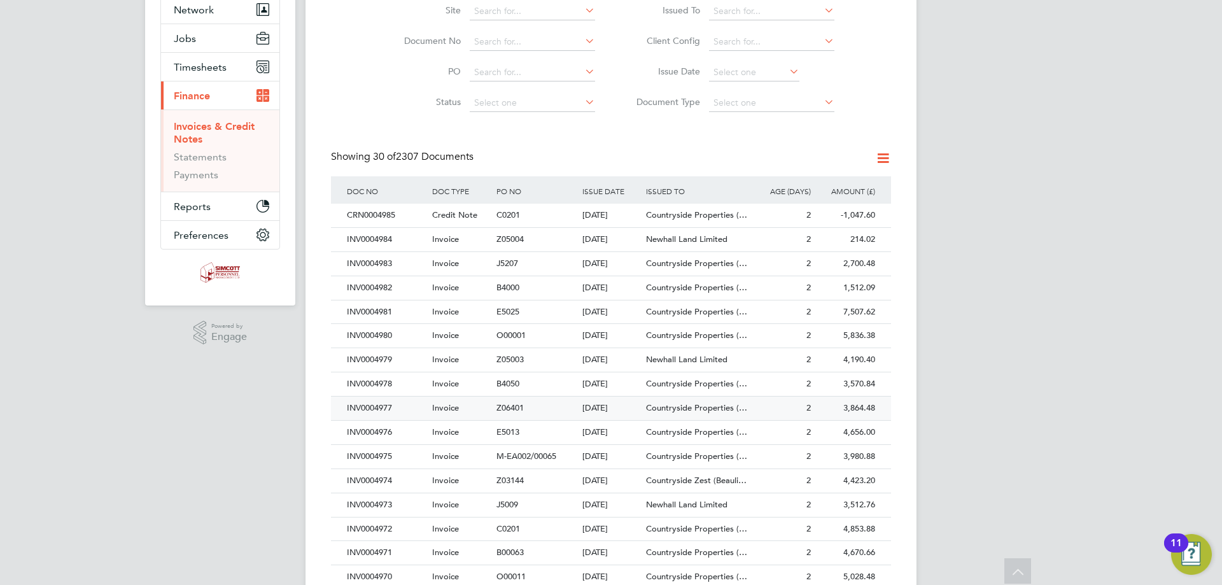
click at [379, 409] on div "INV0004977" at bounding box center [386, 408] width 85 height 24
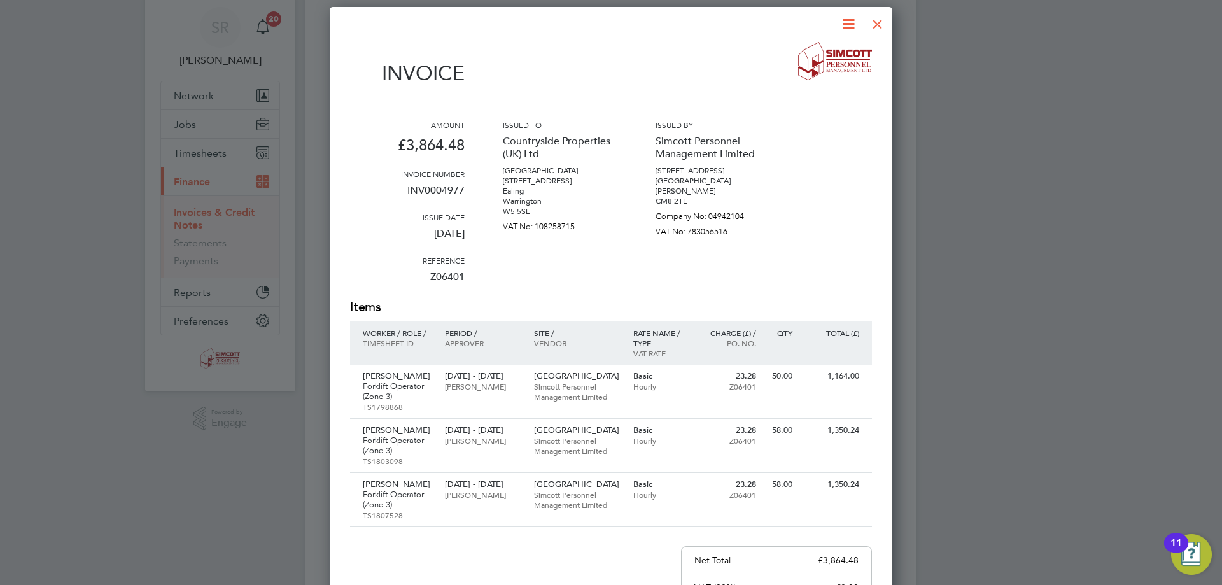
scroll to position [64, 0]
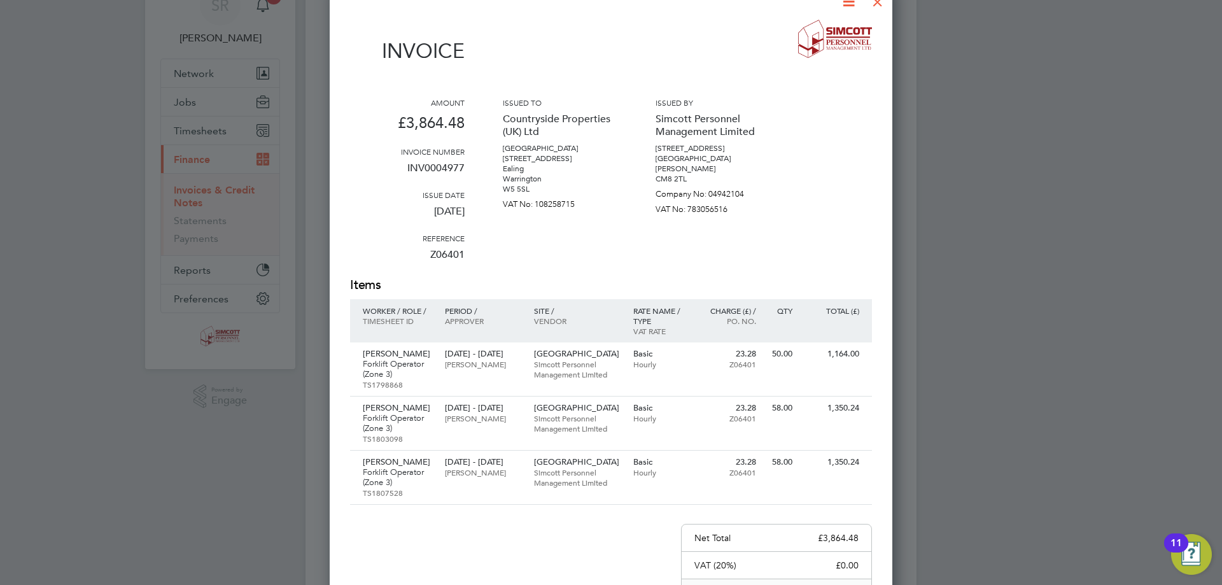
click at [53, 357] on div at bounding box center [611, 292] width 1222 height 585
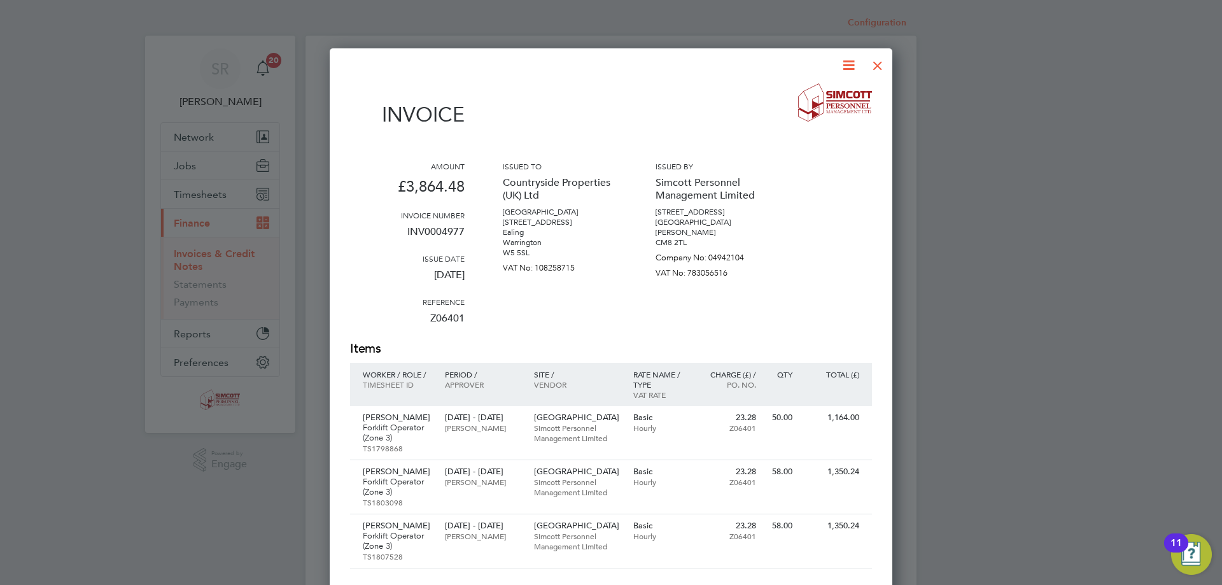
click at [871, 69] on div at bounding box center [877, 62] width 23 height 23
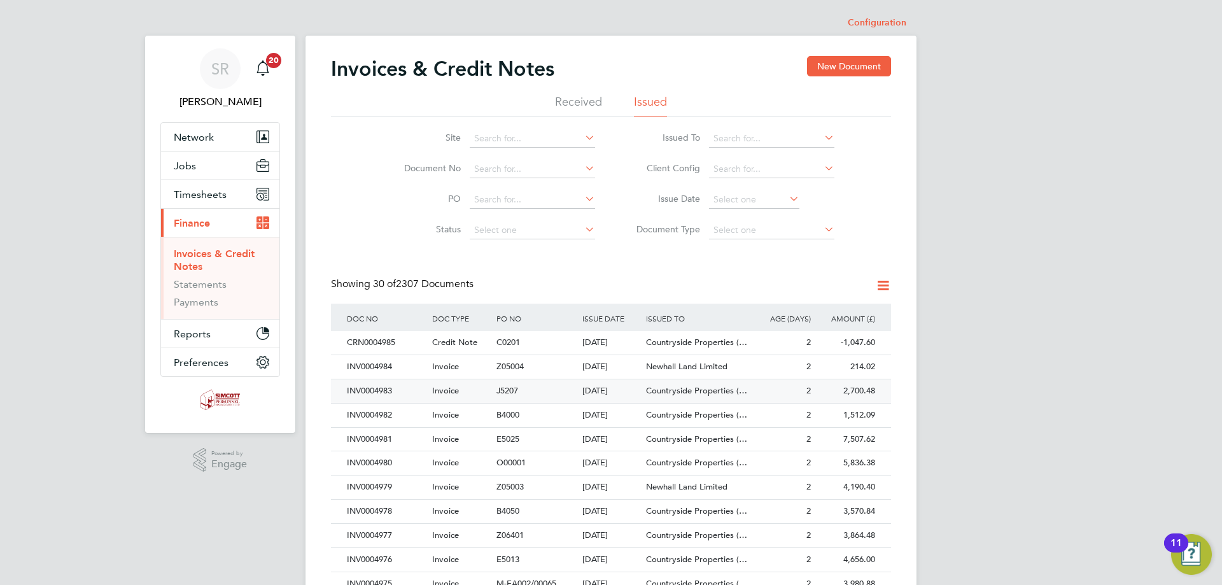
scroll to position [64, 0]
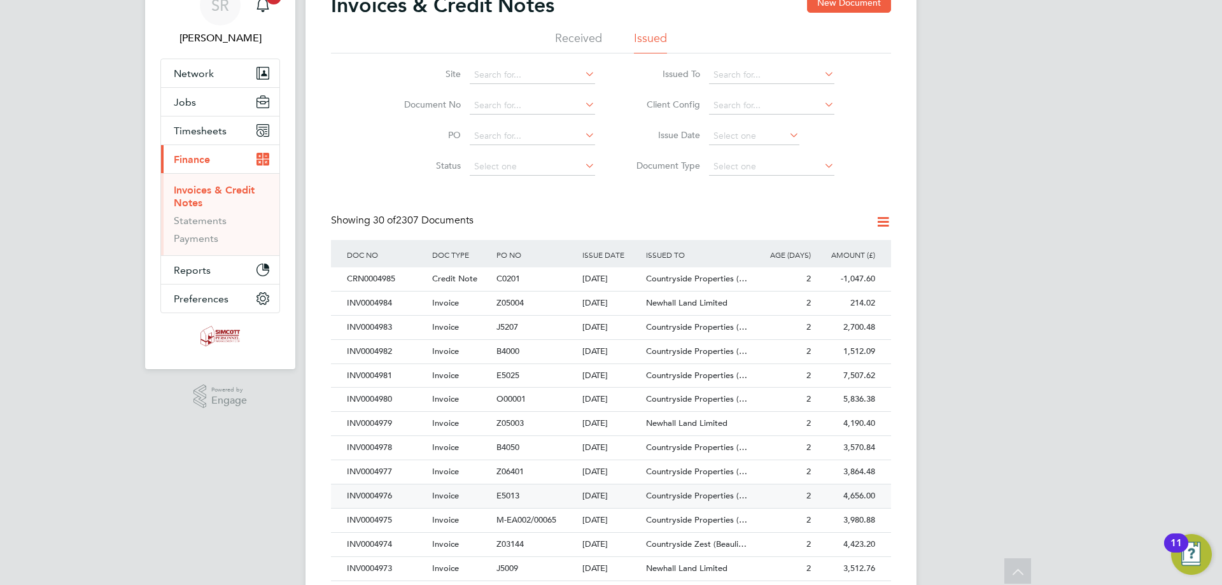
click at [395, 491] on div "INV0004976" at bounding box center [386, 496] width 85 height 24
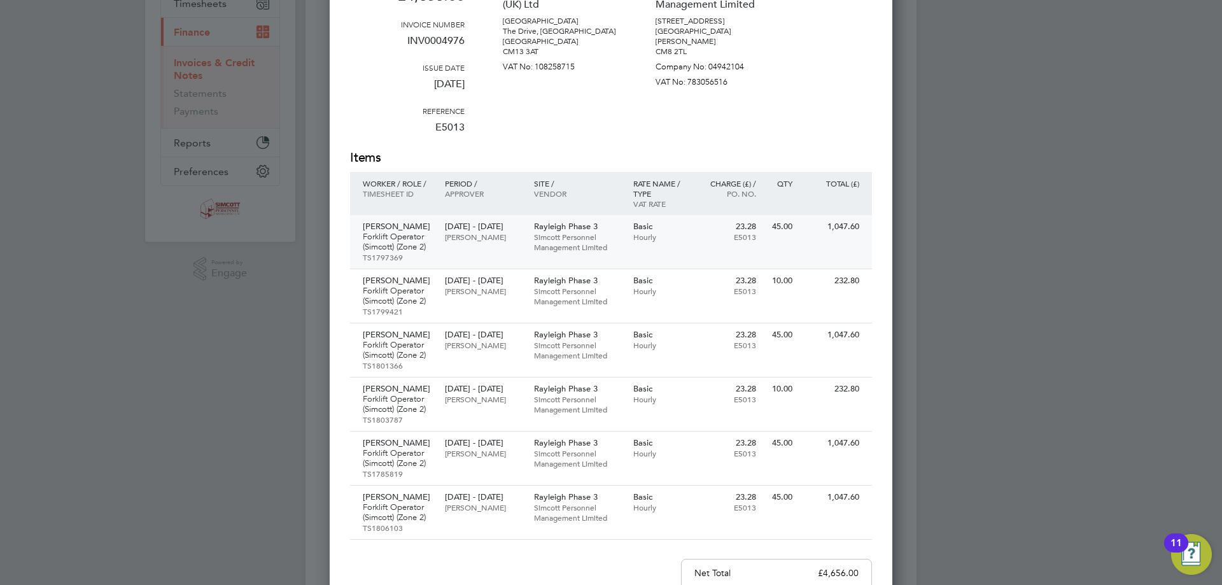
scroll to position [127, 0]
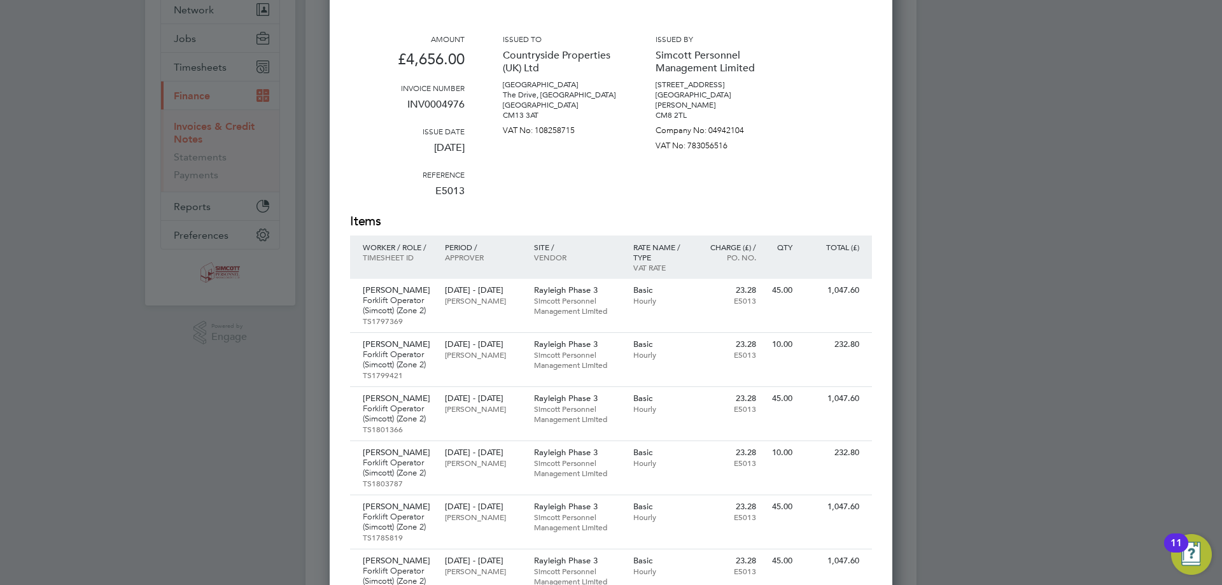
click at [155, 402] on div at bounding box center [611, 292] width 1222 height 585
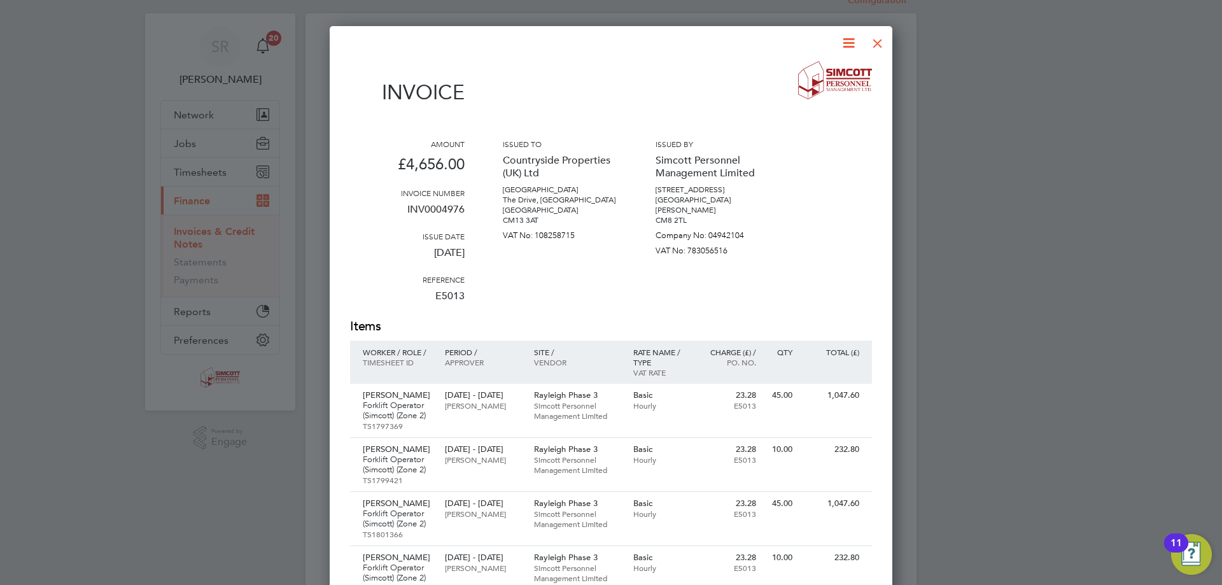
scroll to position [0, 0]
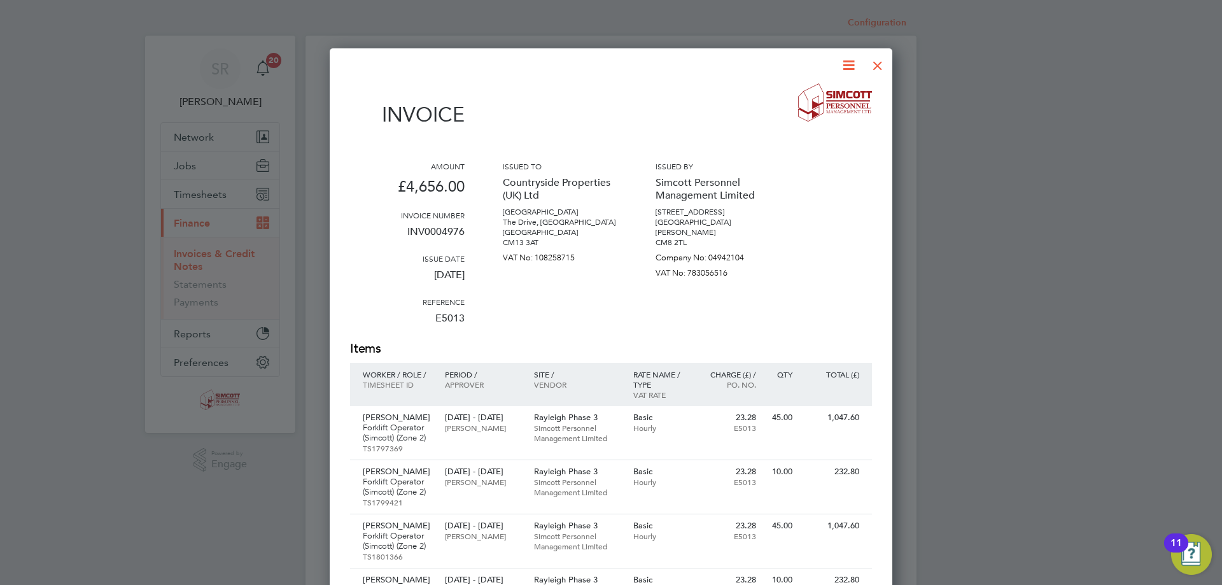
click at [878, 62] on div at bounding box center [877, 62] width 23 height 23
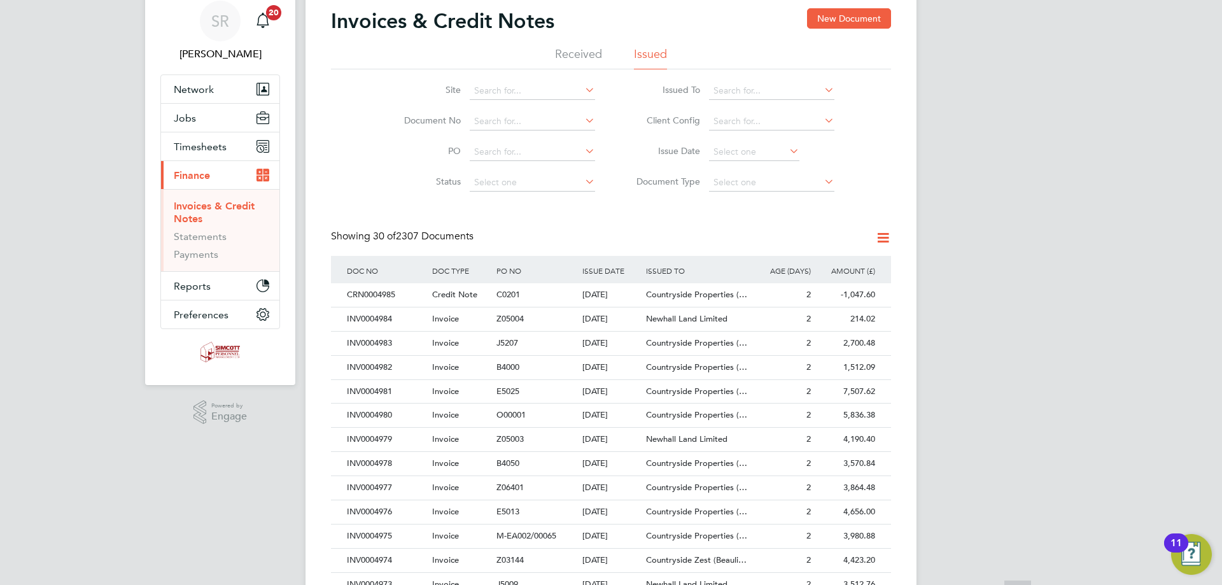
scroll to position [127, 0]
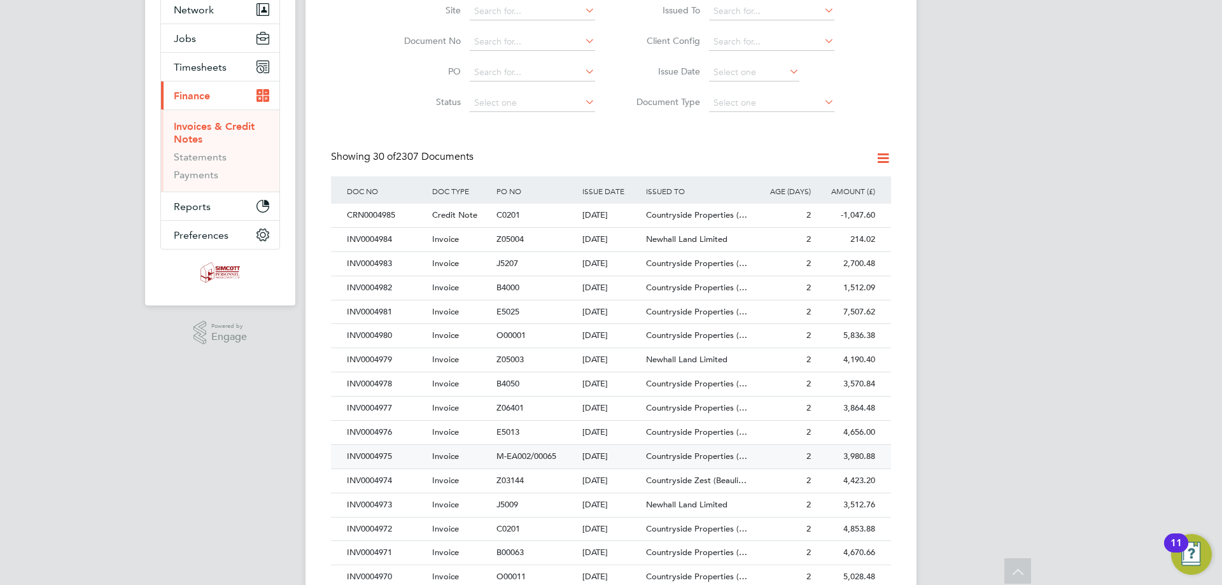
click at [365, 453] on div "INV0004975" at bounding box center [386, 457] width 85 height 24
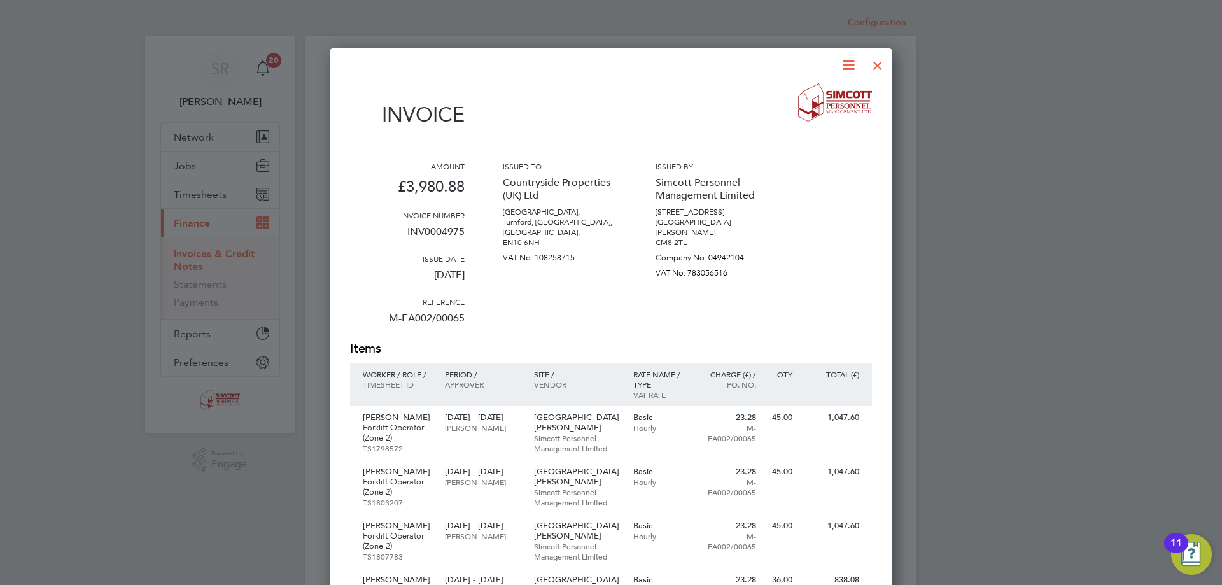
click at [878, 66] on div at bounding box center [877, 62] width 23 height 23
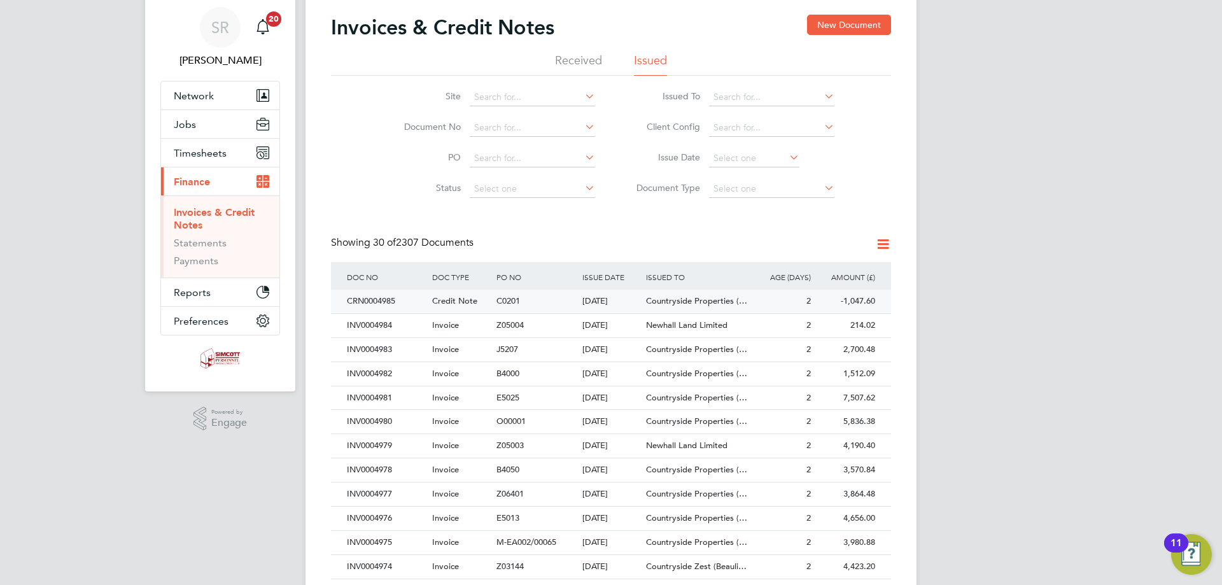
scroll to position [64, 0]
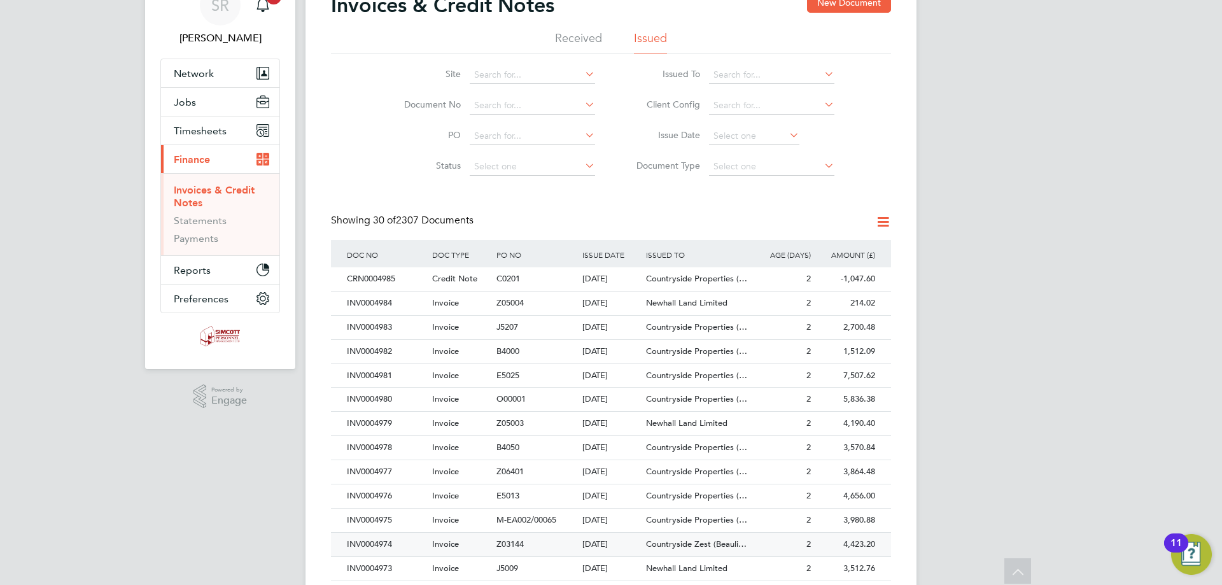
click at [412, 545] on div "INV0004974" at bounding box center [386, 545] width 85 height 24
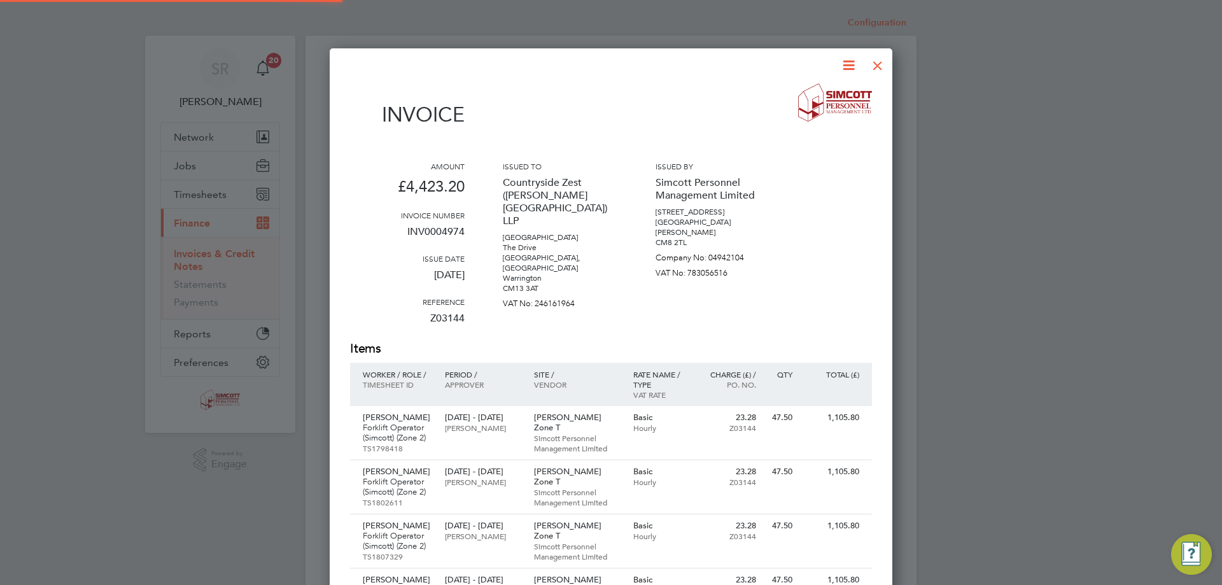
scroll to position [839, 563]
drag, startPoint x: 1154, startPoint y: 220, endPoint x: 1210, endPoint y: 210, distance: 57.5
click at [1154, 220] on div at bounding box center [611, 292] width 1222 height 585
click at [872, 64] on div at bounding box center [877, 62] width 23 height 23
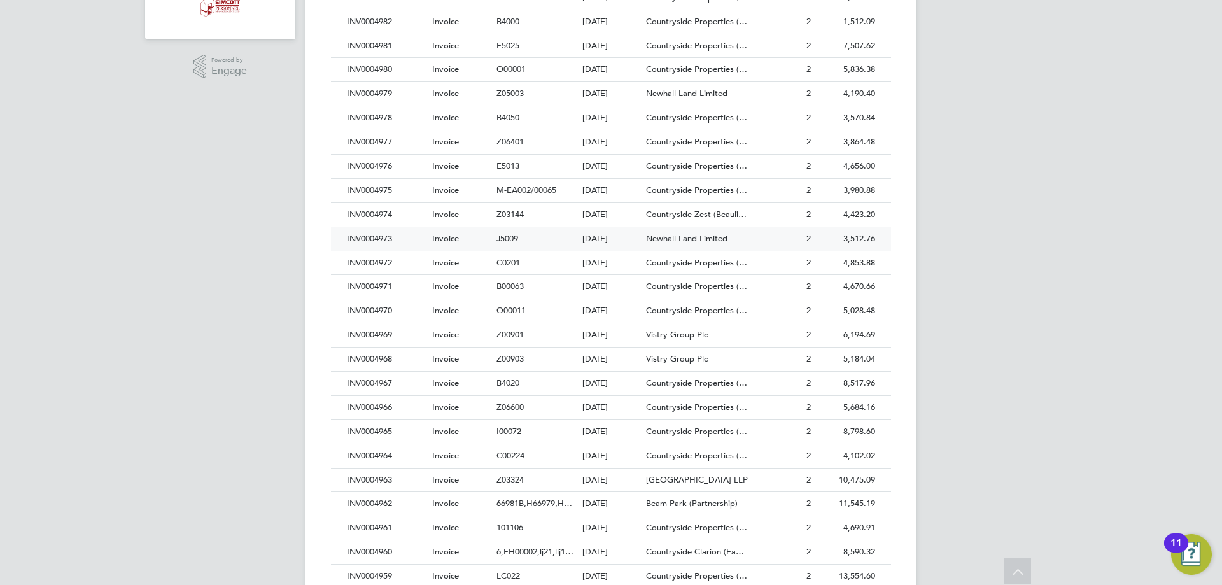
scroll to position [445, 0]
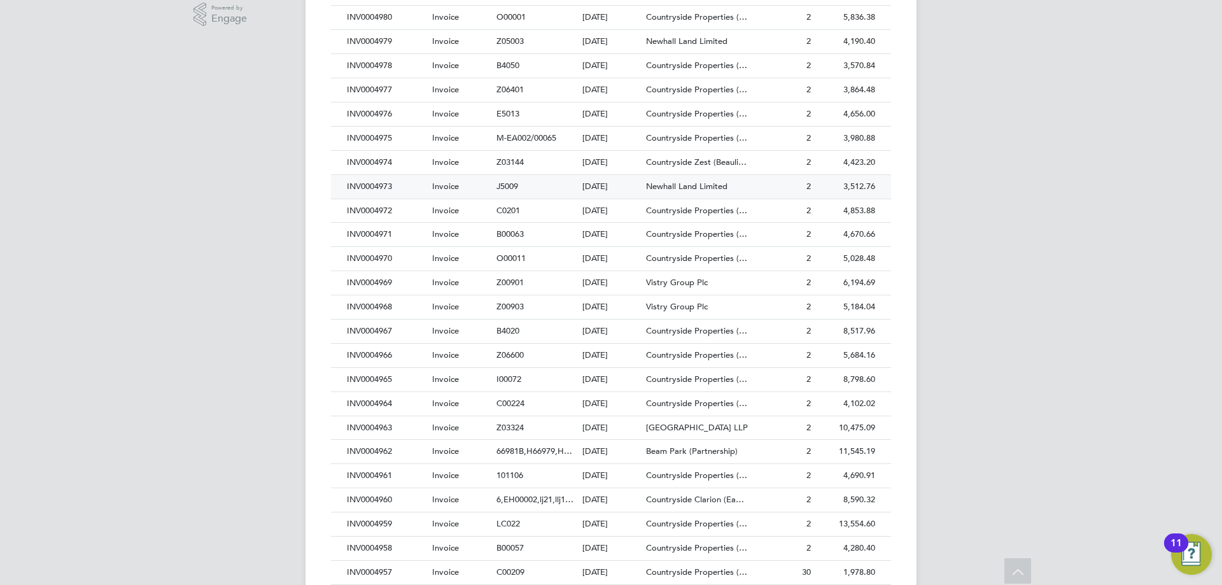
click at [393, 194] on div "INV0004973" at bounding box center [386, 187] width 85 height 24
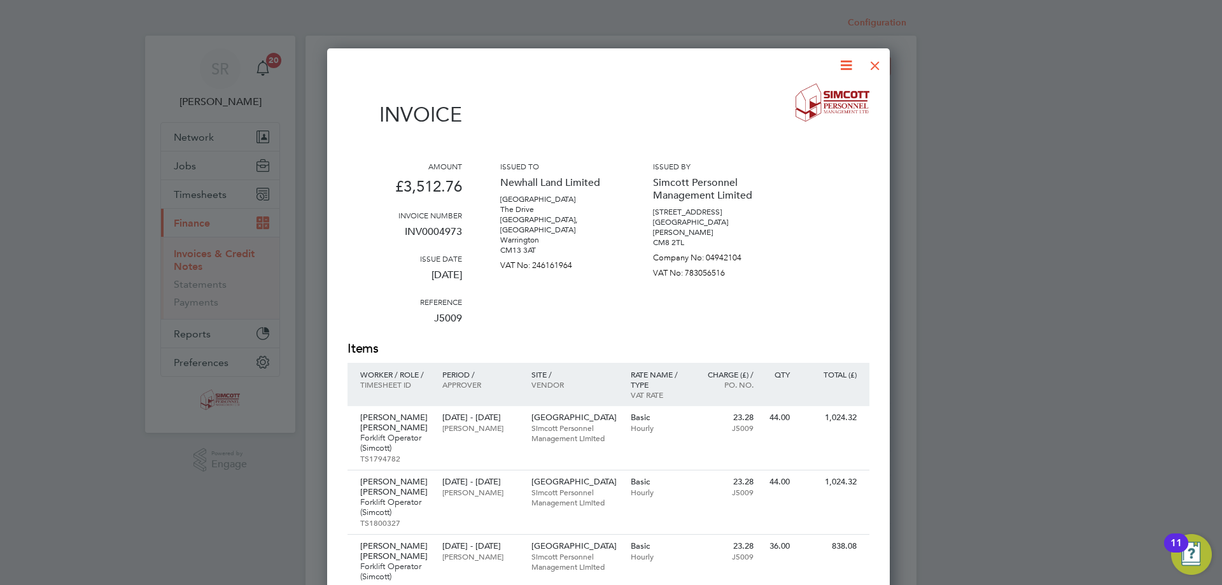
scroll to position [24, 108]
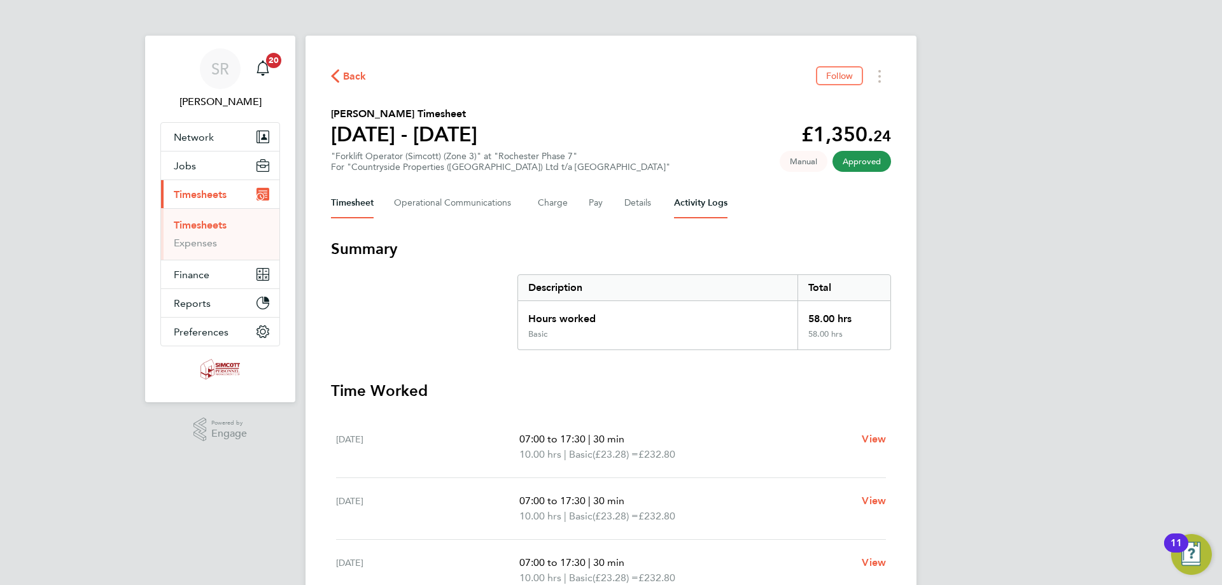
click at [677, 202] on Logs-tab "Activity Logs" at bounding box center [700, 203] width 53 height 31
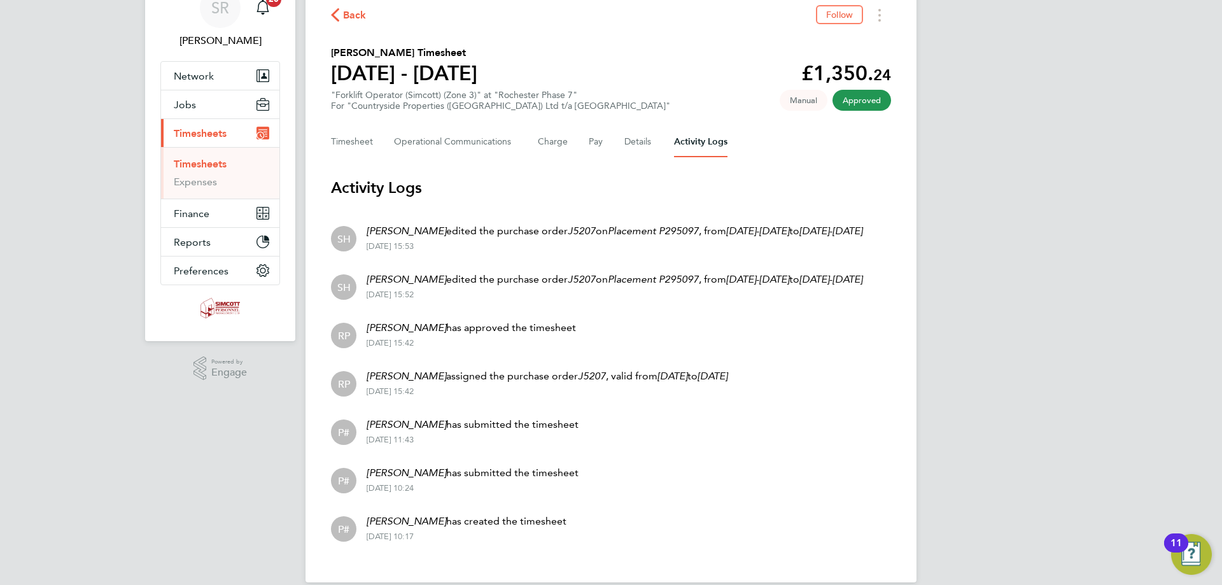
scroll to position [109, 0]
